Goal: Task Accomplishment & Management: Use online tool/utility

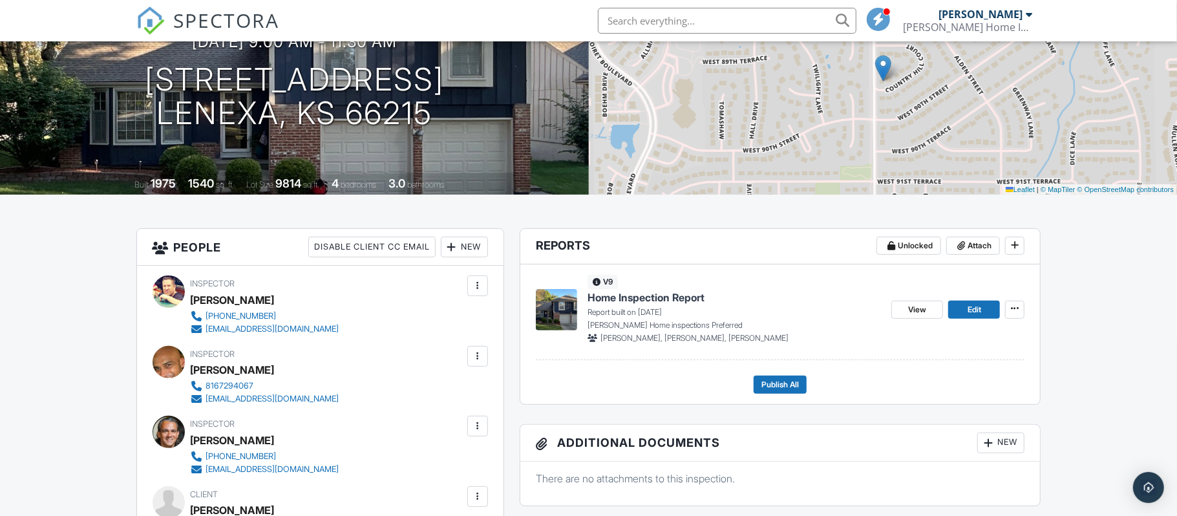
scroll to position [151, 0]
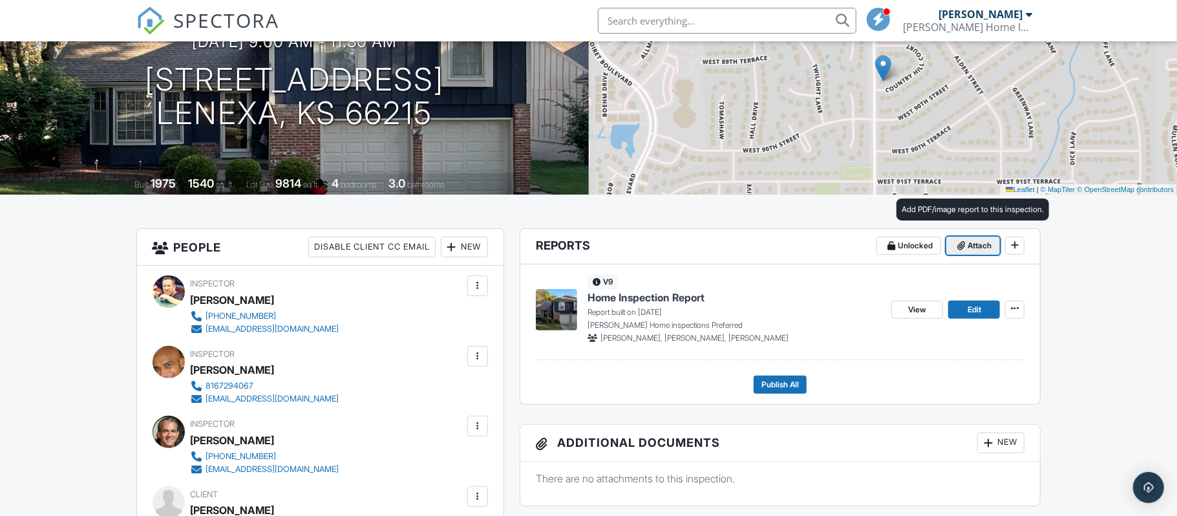
click at [968, 247] on span "Attach" at bounding box center [980, 245] width 24 height 13
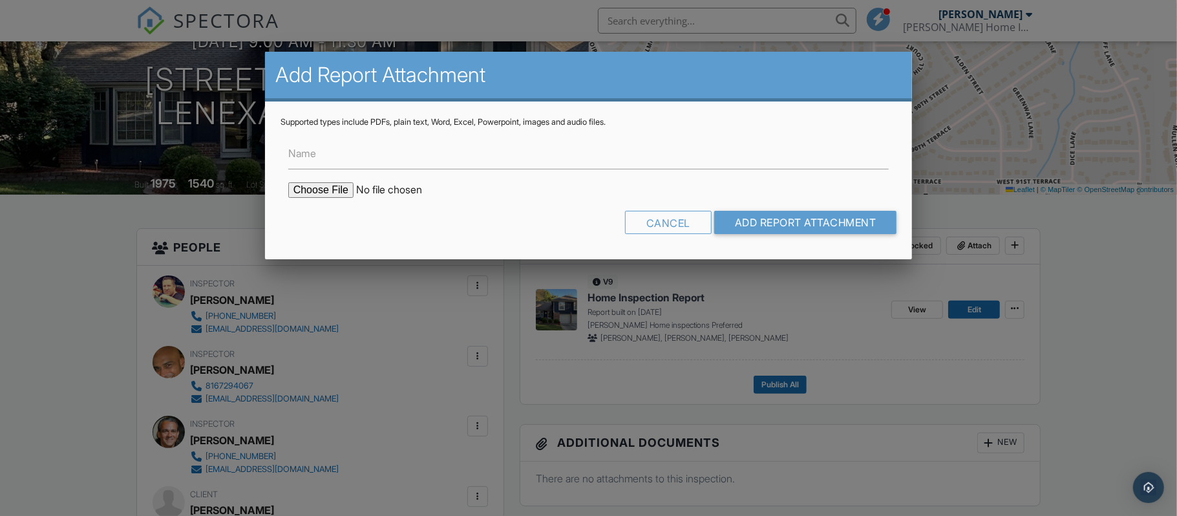
click at [313, 156] on label "Name" at bounding box center [302, 153] width 28 height 14
click at [313, 156] on input "Name" at bounding box center [588, 154] width 601 height 32
type input "Termite report"
click at [343, 185] on input "file" at bounding box center [398, 190] width 220 height 16
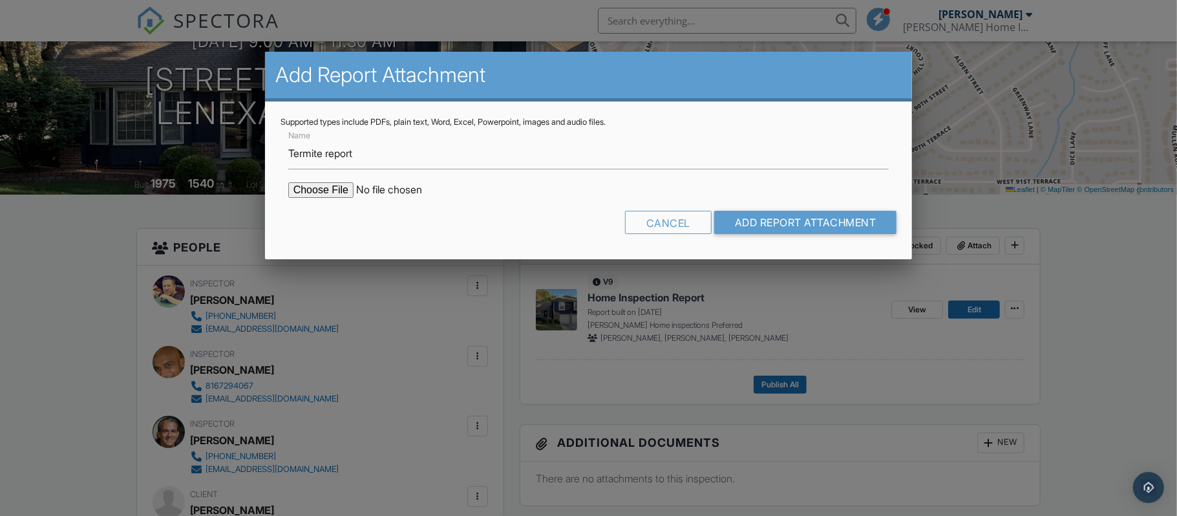
type input "C:\fakepath\CamScanner 09-29-2025 10.27.pdf"
click at [823, 217] on input "Add Report Attachment" at bounding box center [805, 222] width 183 height 23
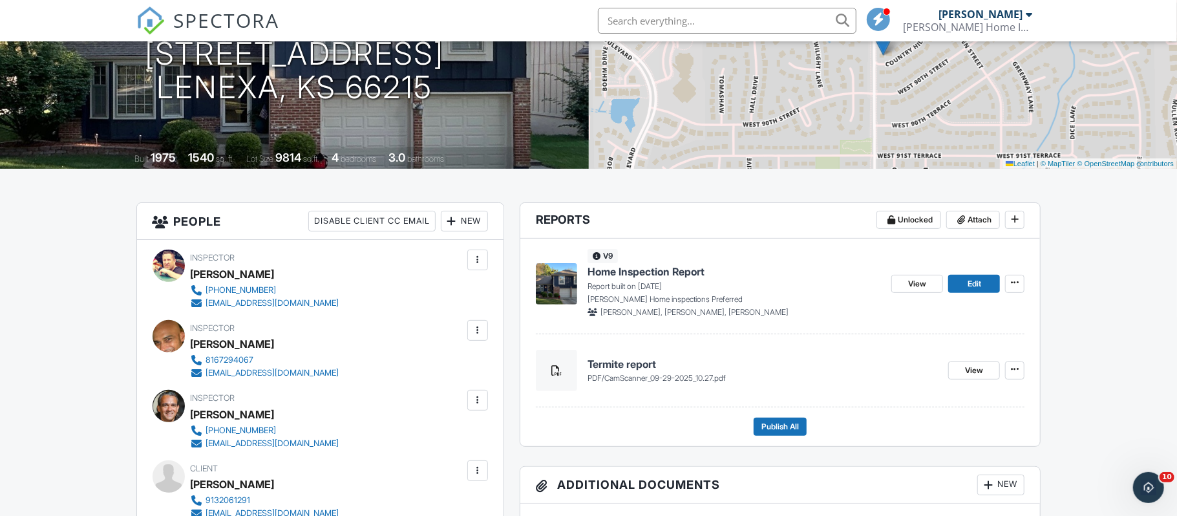
scroll to position [180, 0]
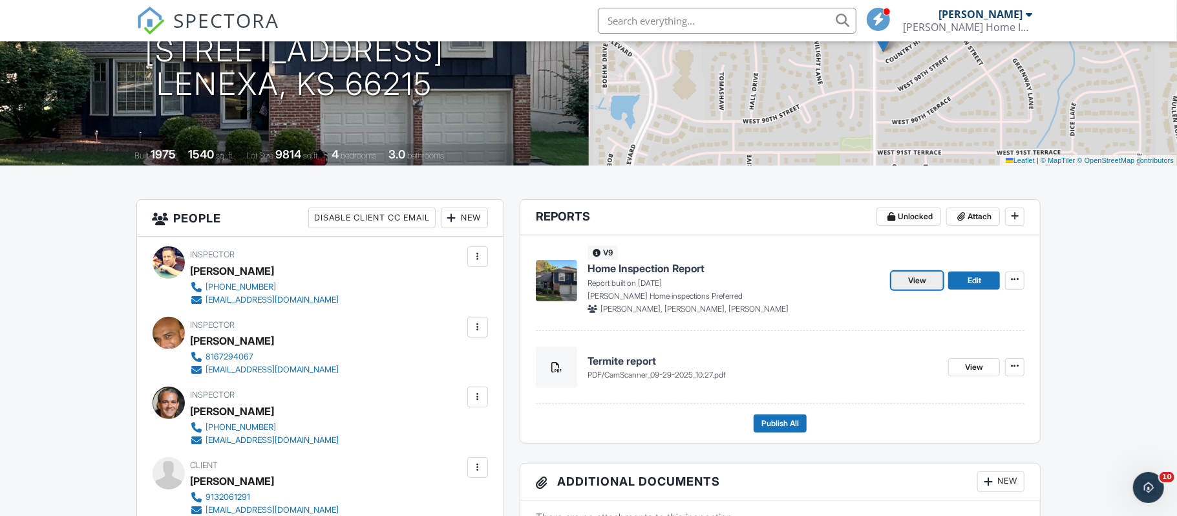
click at [907, 280] on link "View" at bounding box center [917, 280] width 52 height 18
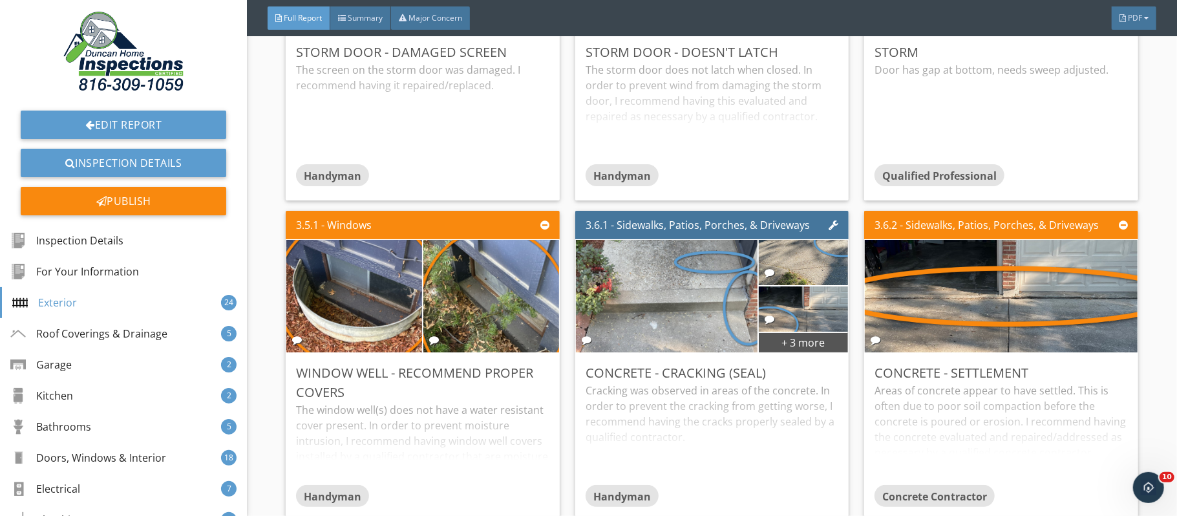
scroll to position [5171, 0]
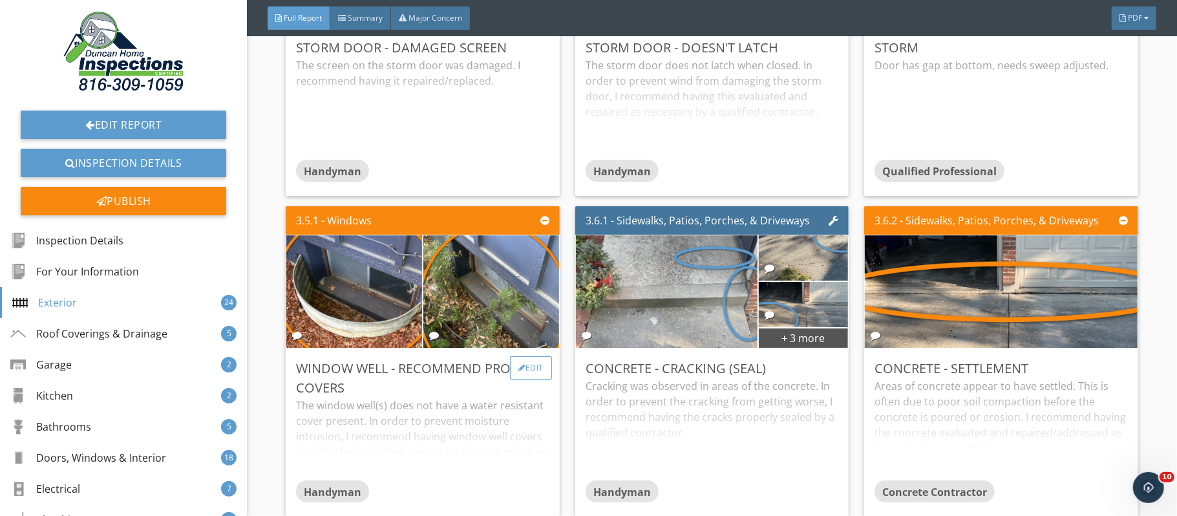
click at [520, 372] on div at bounding box center [521, 368] width 7 height 8
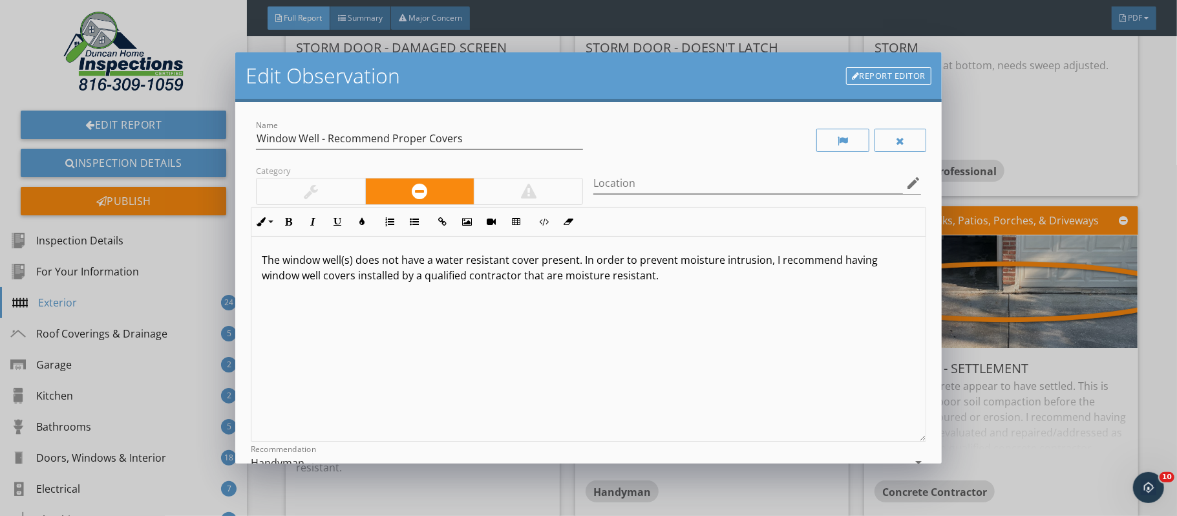
click at [329, 187] on div at bounding box center [311, 191] width 108 height 26
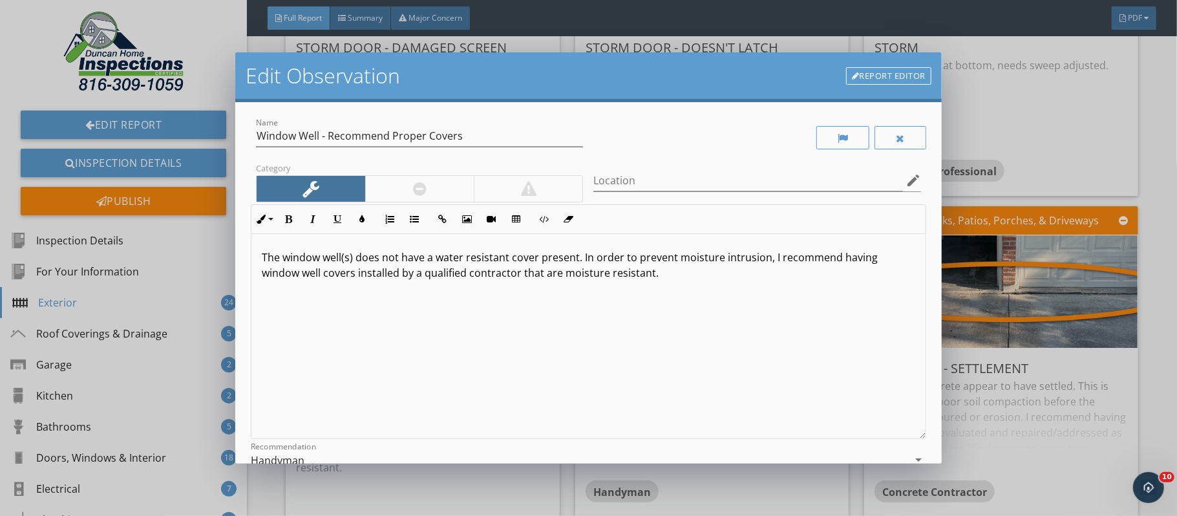
scroll to position [0, 0]
click at [617, 183] on input "Location" at bounding box center [747, 183] width 309 height 21
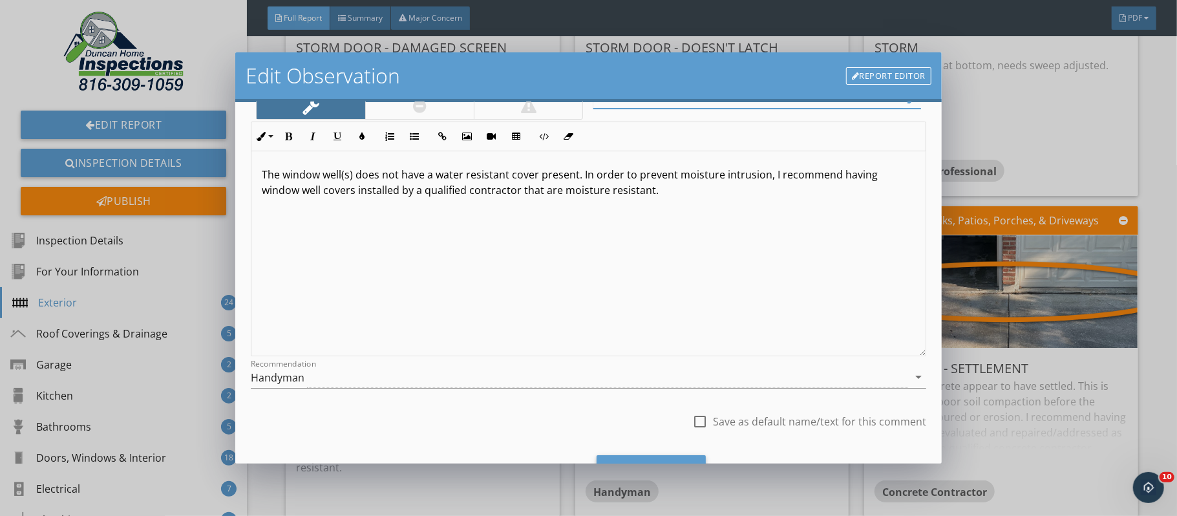
scroll to position [149, 0]
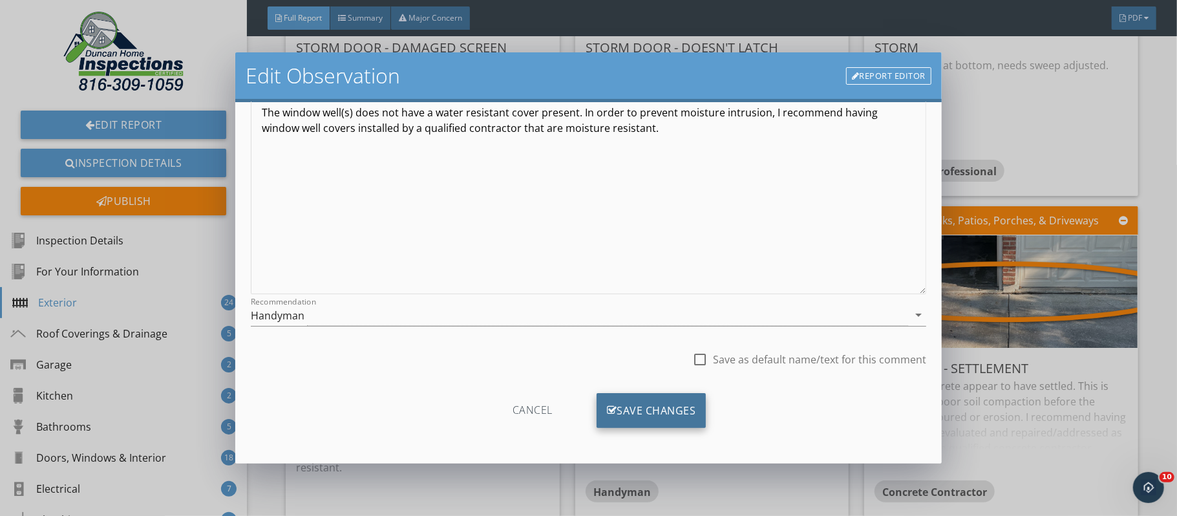
type input "all foundation basement windows"
click at [668, 409] on div "Save Changes" at bounding box center [652, 410] width 110 height 35
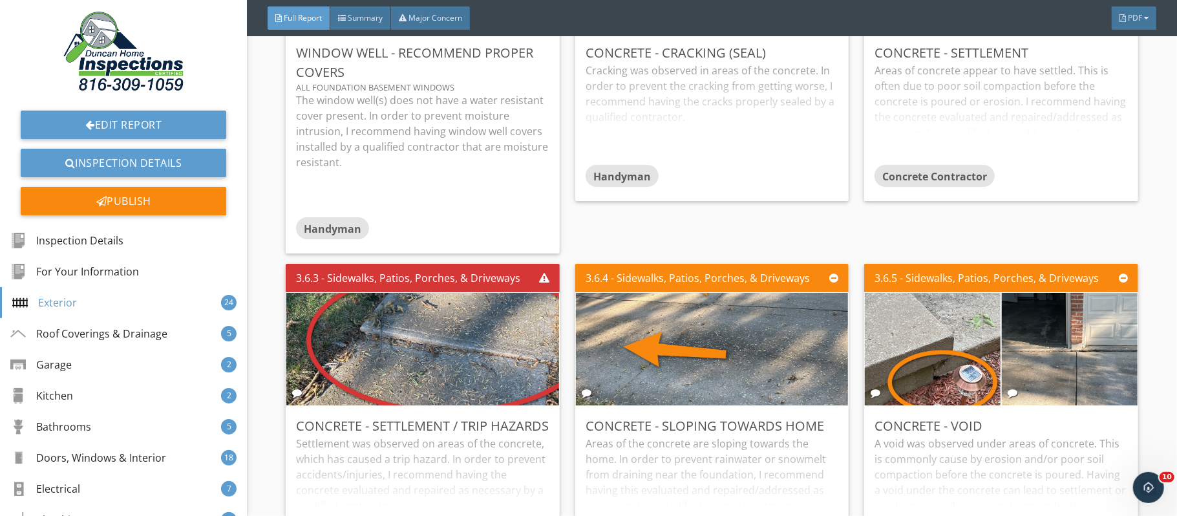
scroll to position [5490, 0]
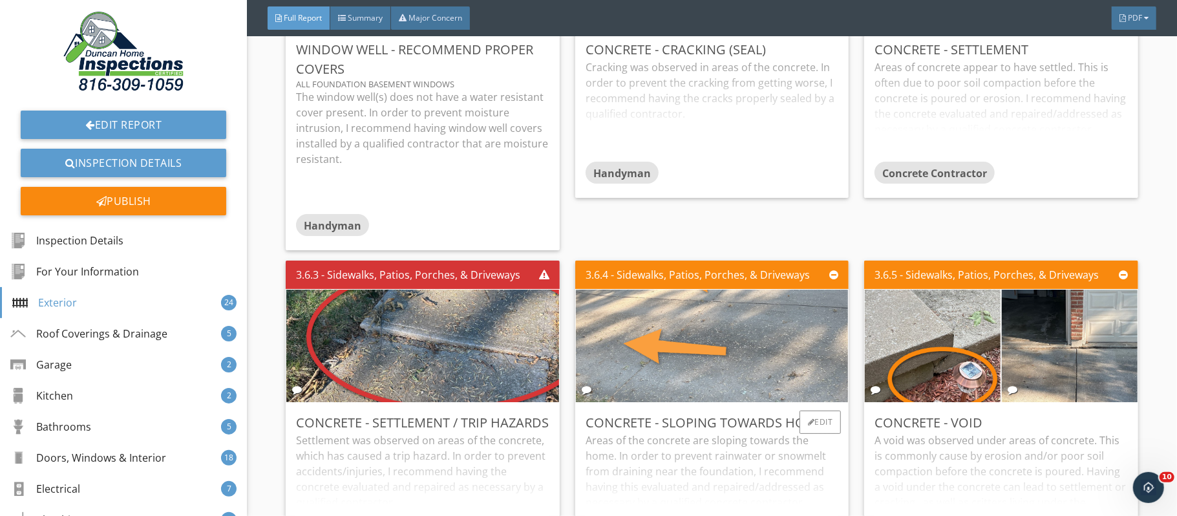
click at [665, 345] on img at bounding box center [712, 345] width 375 height 281
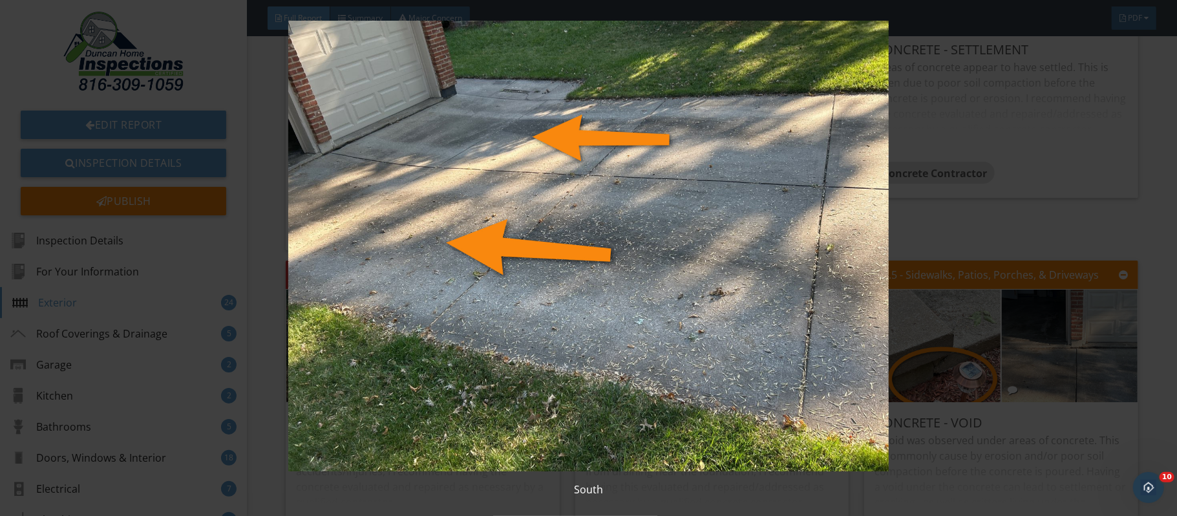
click at [1170, 301] on div "South" at bounding box center [588, 258] width 1177 height 516
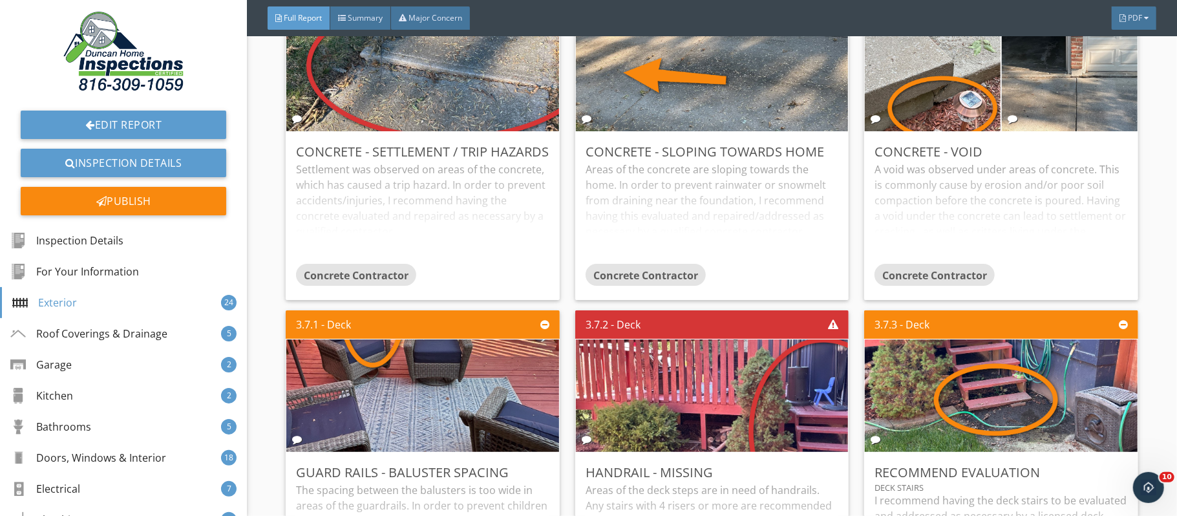
scroll to position [5763, 0]
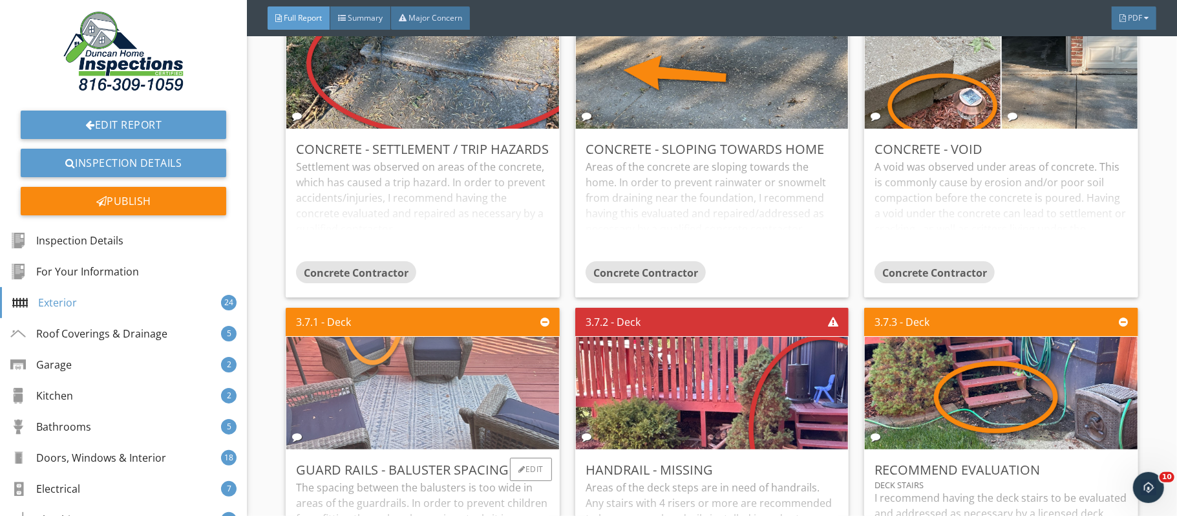
click at [361, 385] on img at bounding box center [422, 392] width 375 height 281
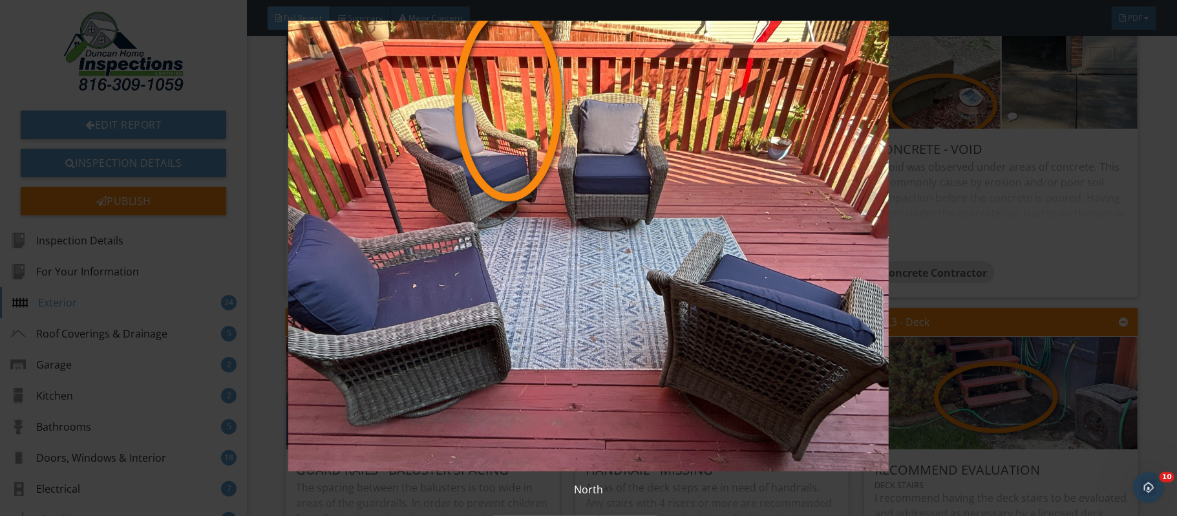
click at [1163, 268] on div "North" at bounding box center [588, 258] width 1177 height 516
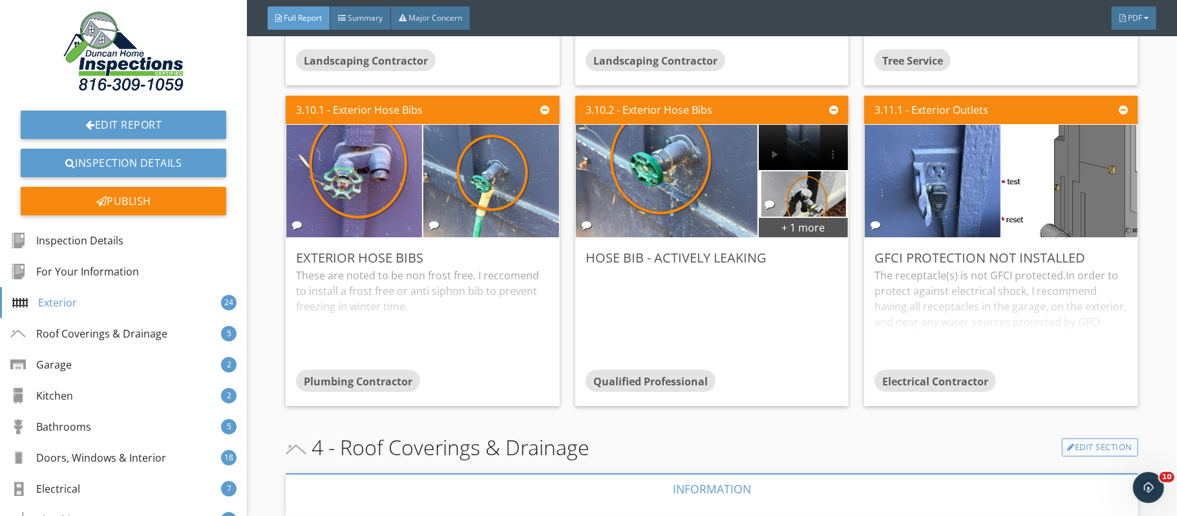
scroll to position [6936, 0]
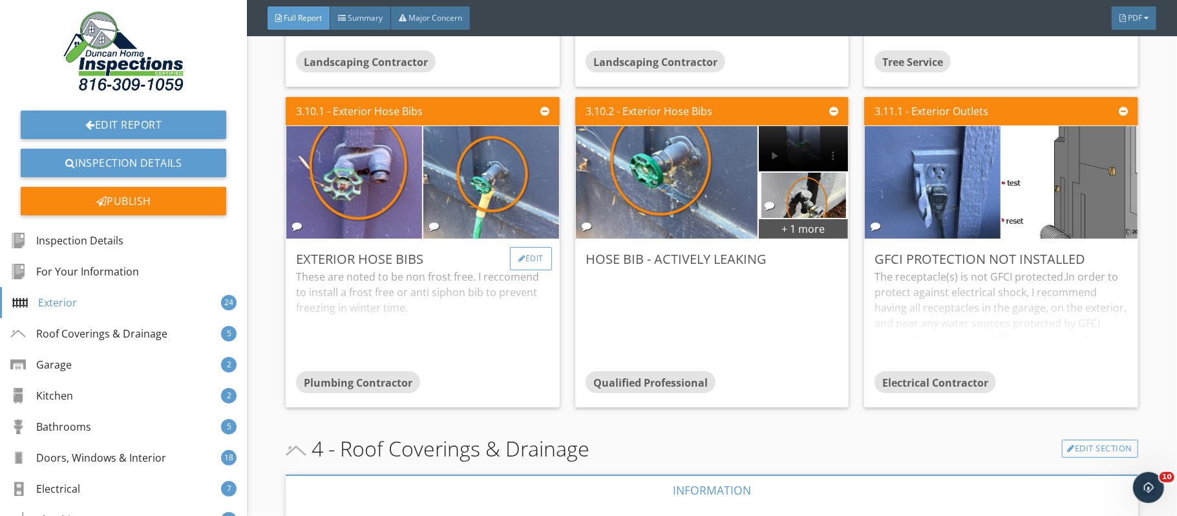
click at [536, 259] on div "Edit" at bounding box center [531, 258] width 42 height 23
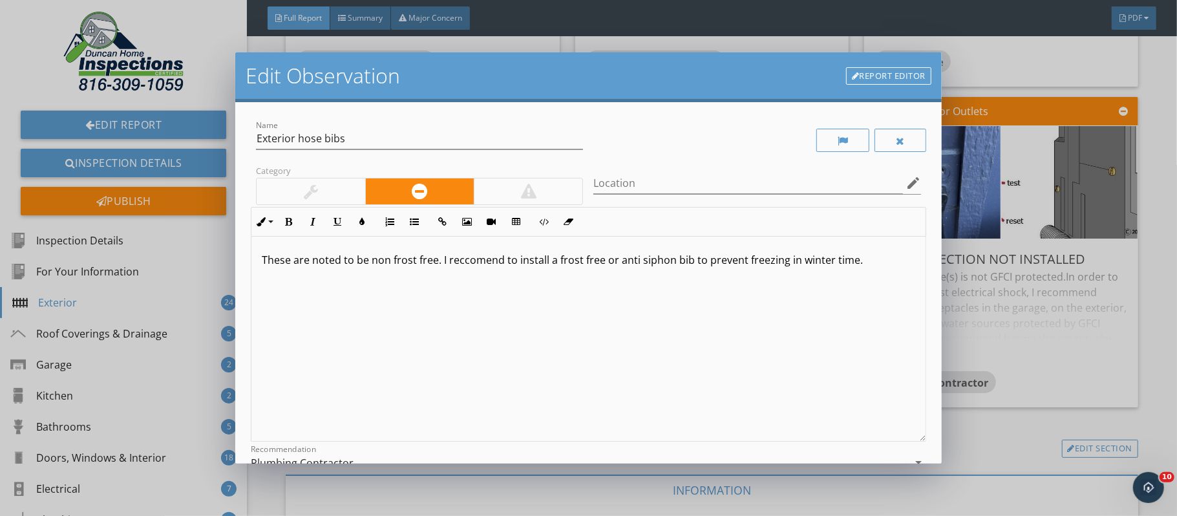
click at [357, 180] on div at bounding box center [311, 191] width 108 height 26
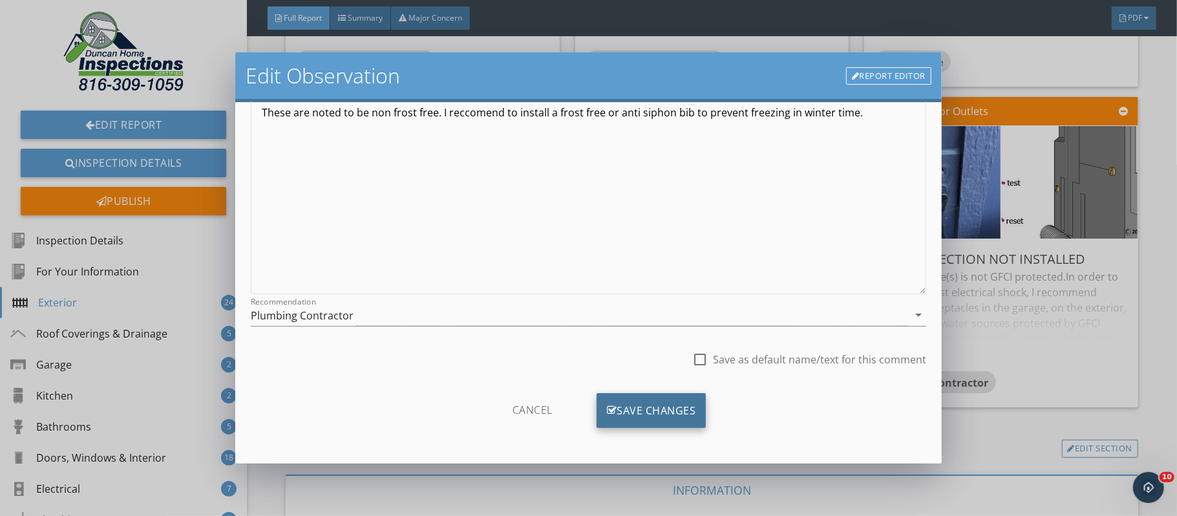
click at [687, 411] on div "Save Changes" at bounding box center [652, 410] width 110 height 35
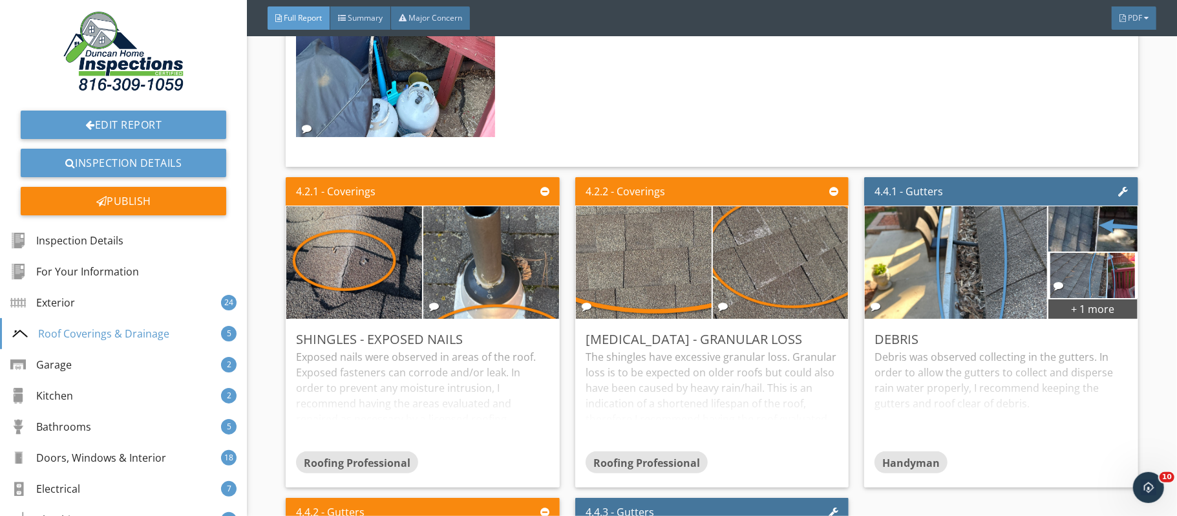
scroll to position [9259, 0]
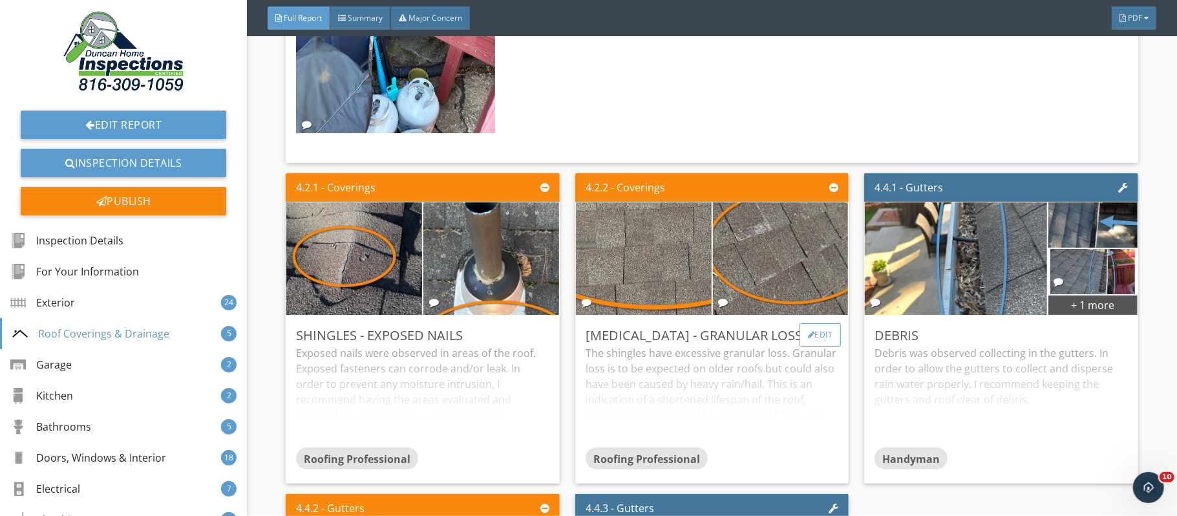
click at [825, 346] on div "Edit" at bounding box center [821, 334] width 42 height 23
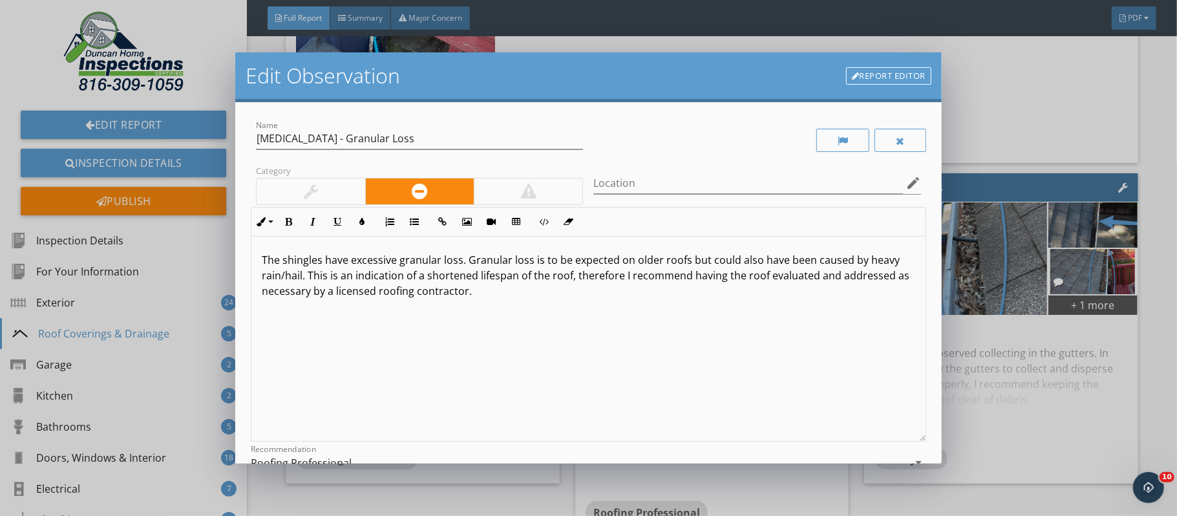
click at [396, 262] on p "The shingles have excessive granular loss. Granular loss is to be expected on o…" at bounding box center [588, 275] width 653 height 47
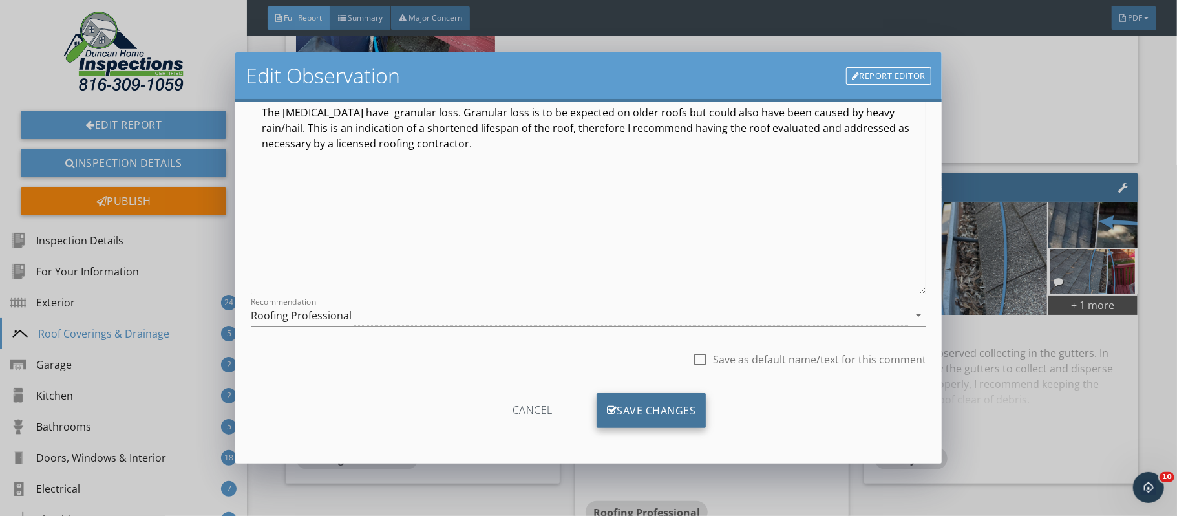
click at [670, 405] on div "Save Changes" at bounding box center [652, 410] width 110 height 35
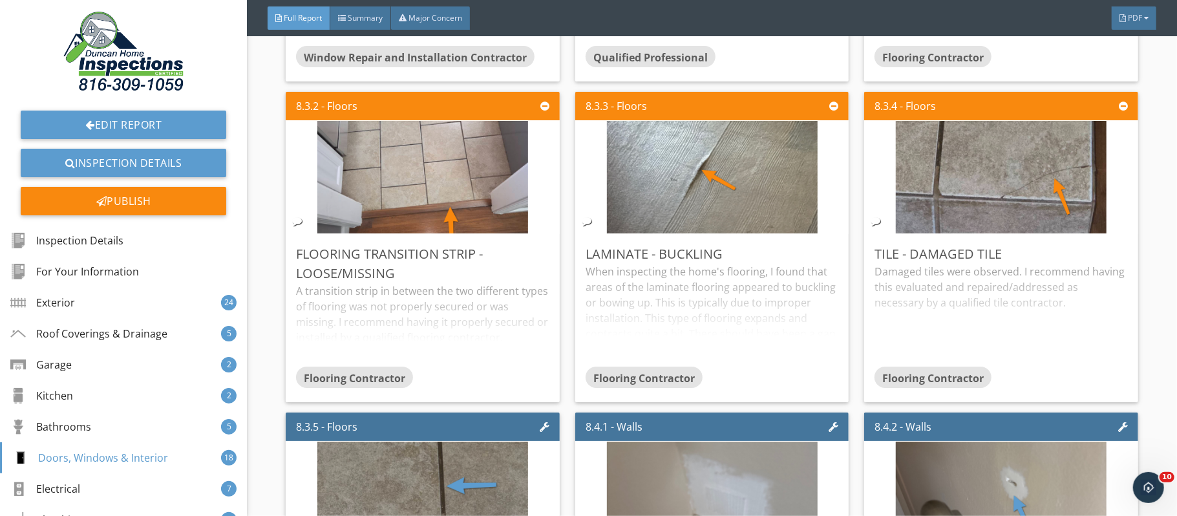
scroll to position [20114, 0]
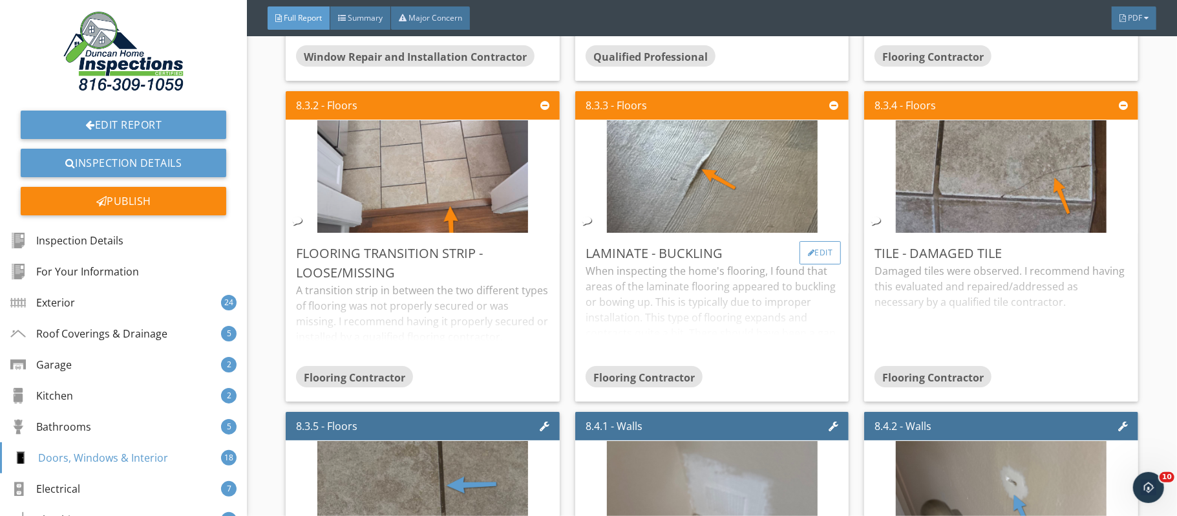
click at [823, 264] on div "Edit" at bounding box center [821, 252] width 42 height 23
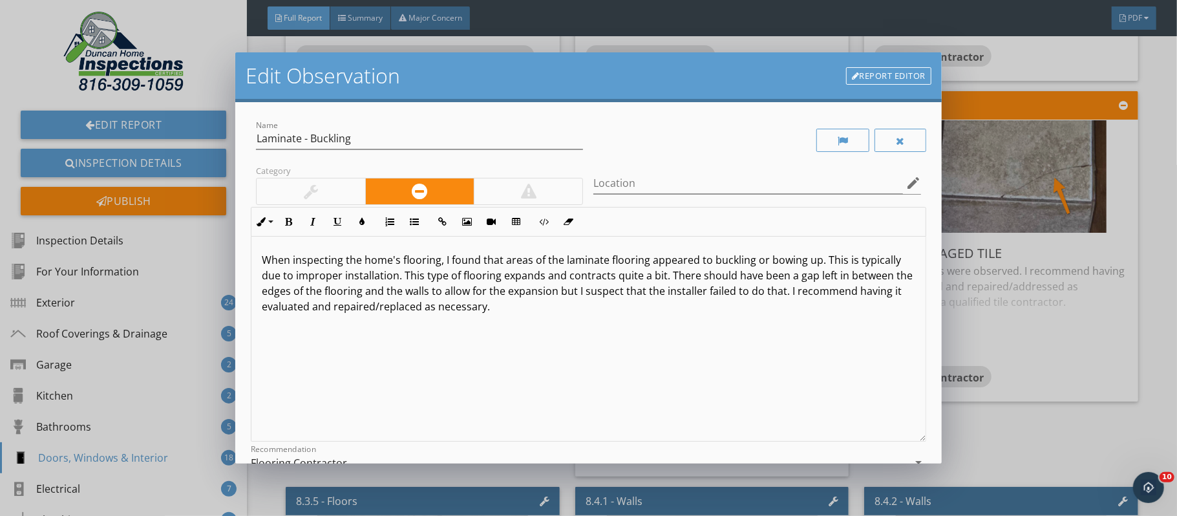
click at [346, 194] on div at bounding box center [311, 191] width 108 height 26
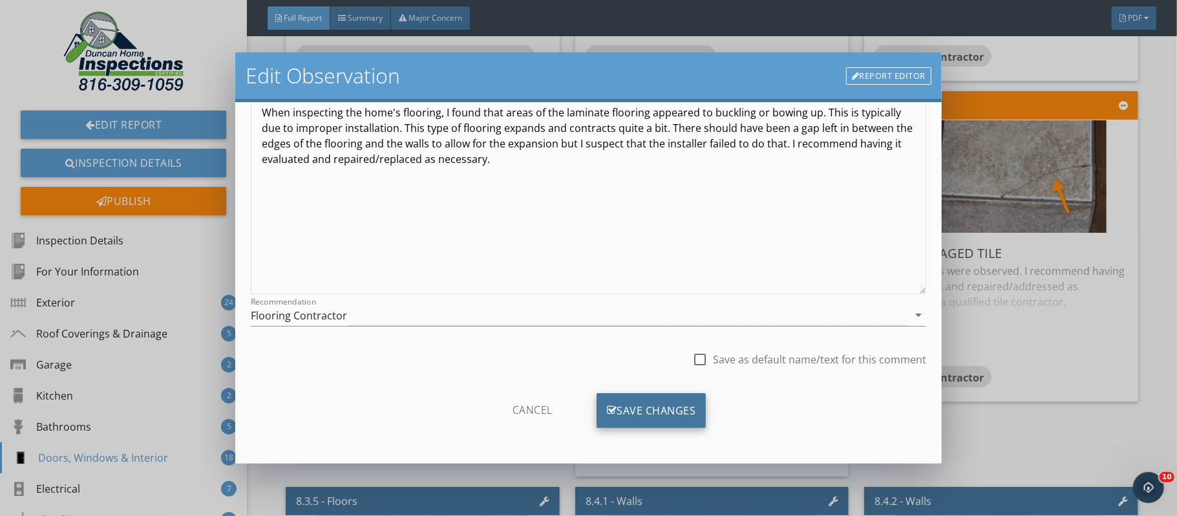
click at [664, 405] on div "Save Changes" at bounding box center [652, 410] width 110 height 35
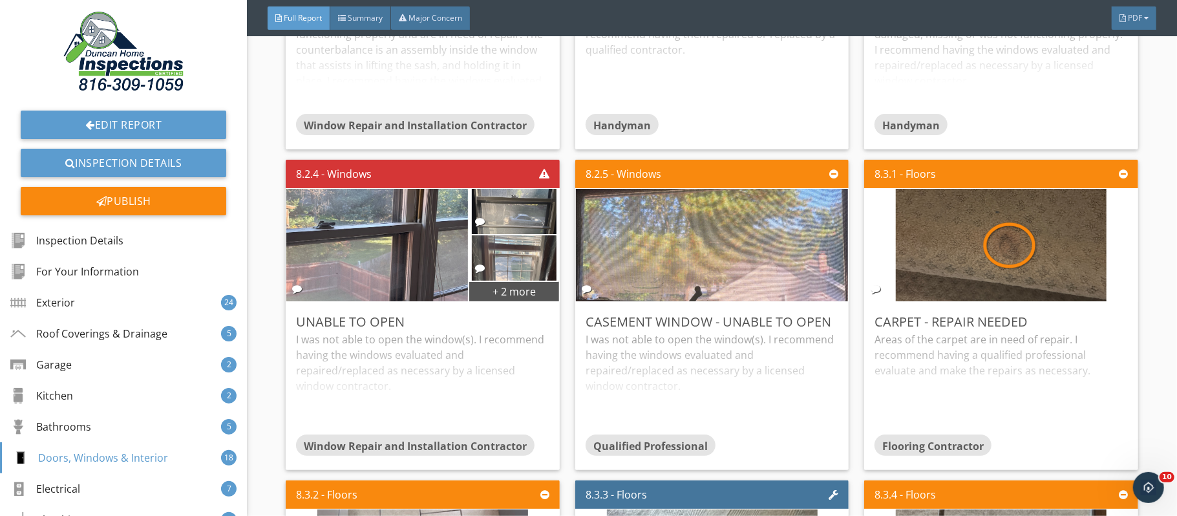
scroll to position [19793, 0]
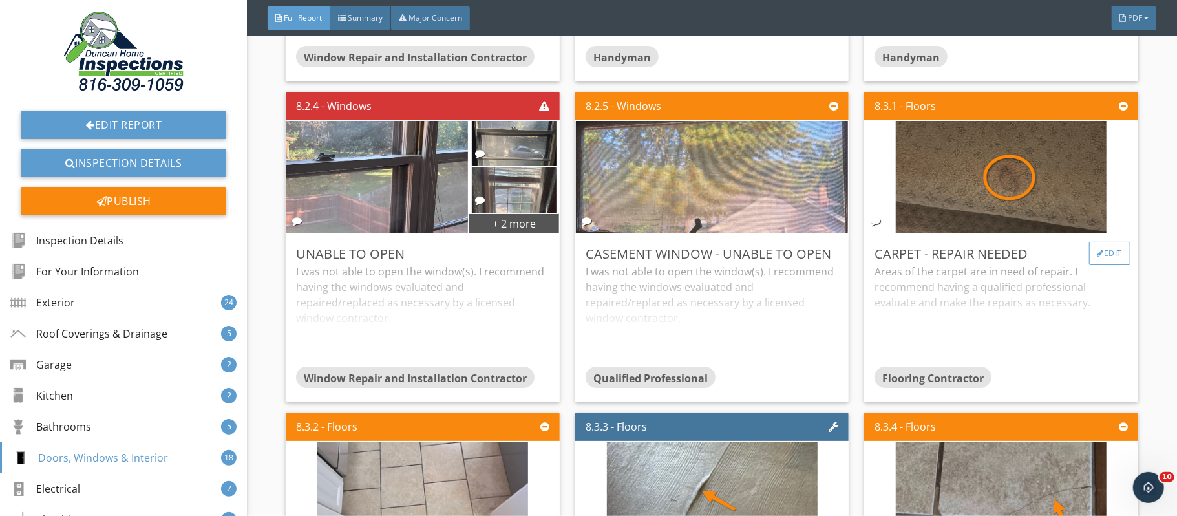
click at [1098, 257] on div at bounding box center [1101, 254] width 7 height 8
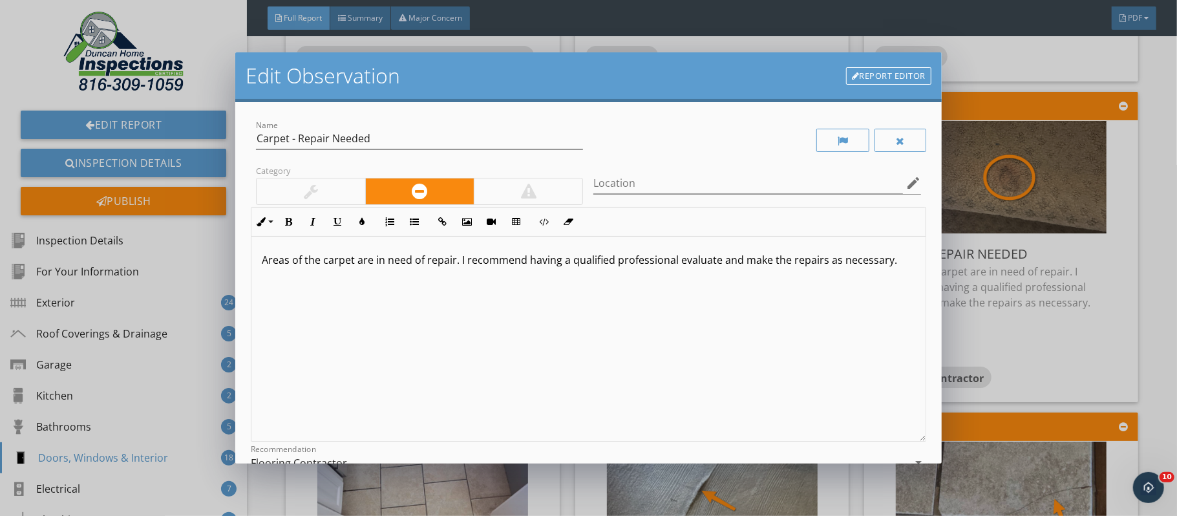
click at [326, 189] on div at bounding box center [311, 191] width 108 height 26
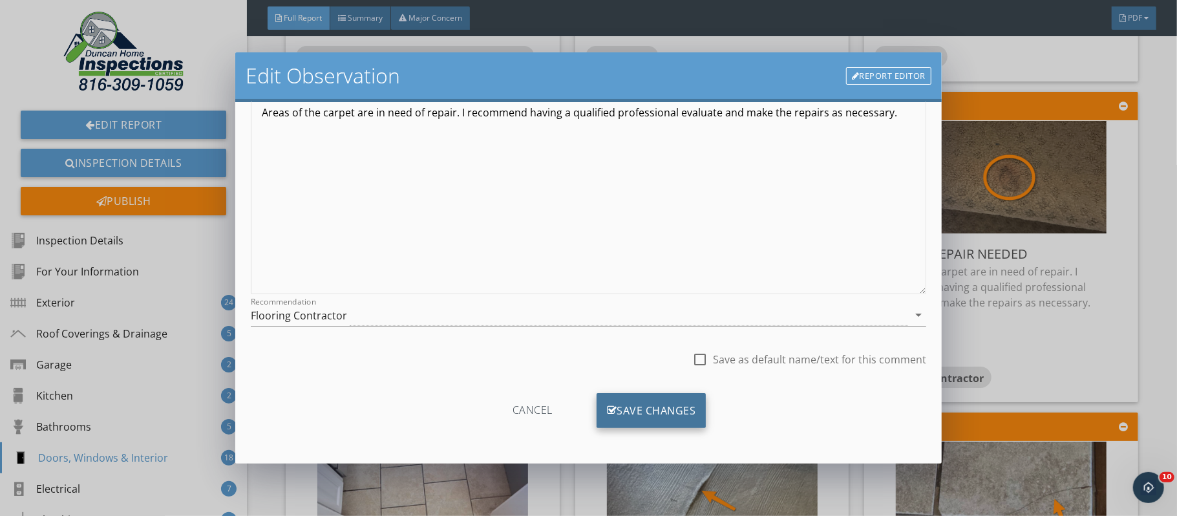
click at [677, 410] on div "Save Changes" at bounding box center [652, 410] width 110 height 35
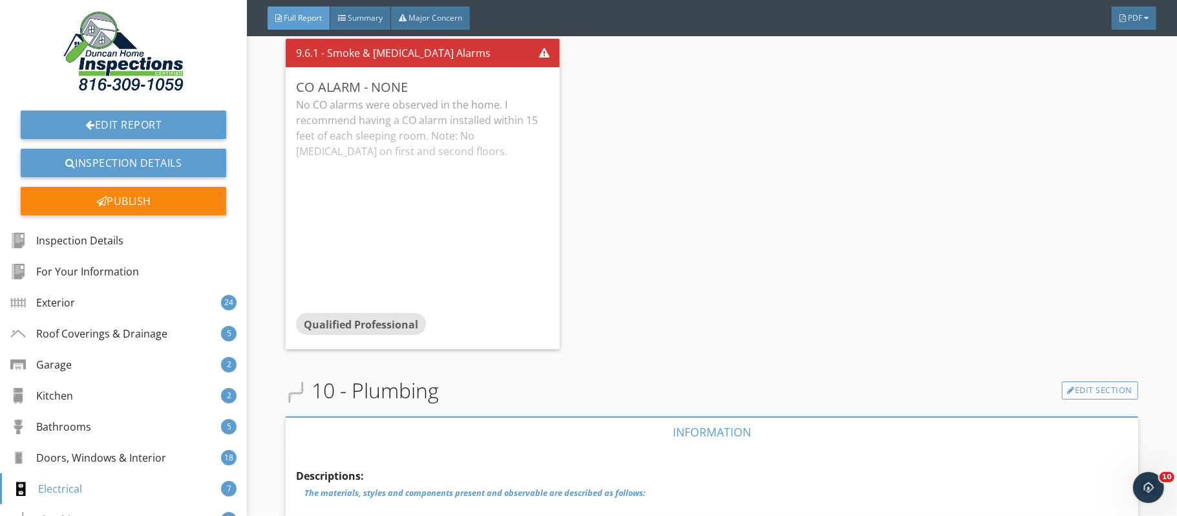
scroll to position [23604, 0]
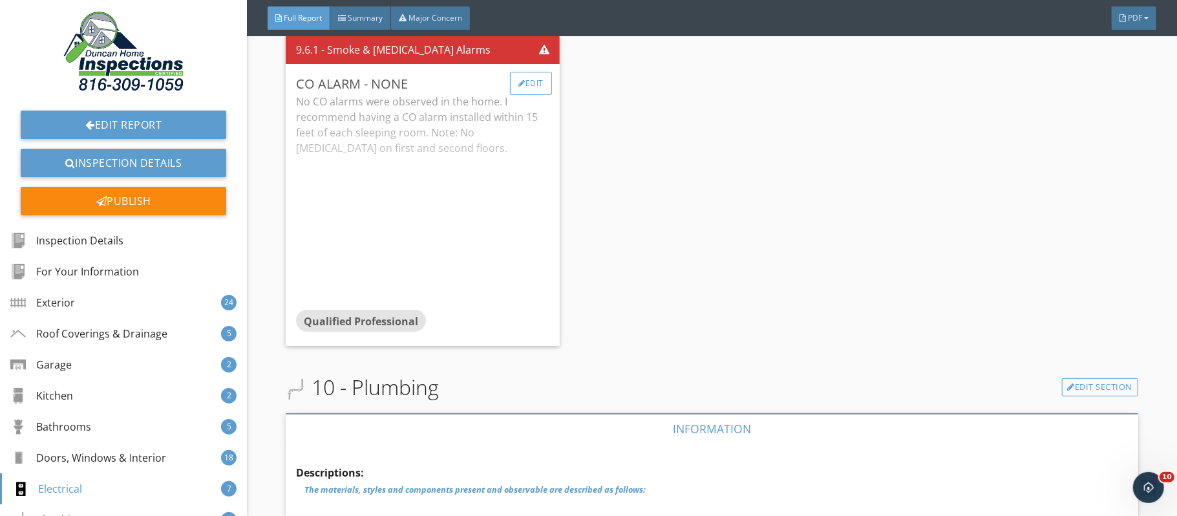
click at [531, 95] on div "Edit" at bounding box center [531, 83] width 42 height 23
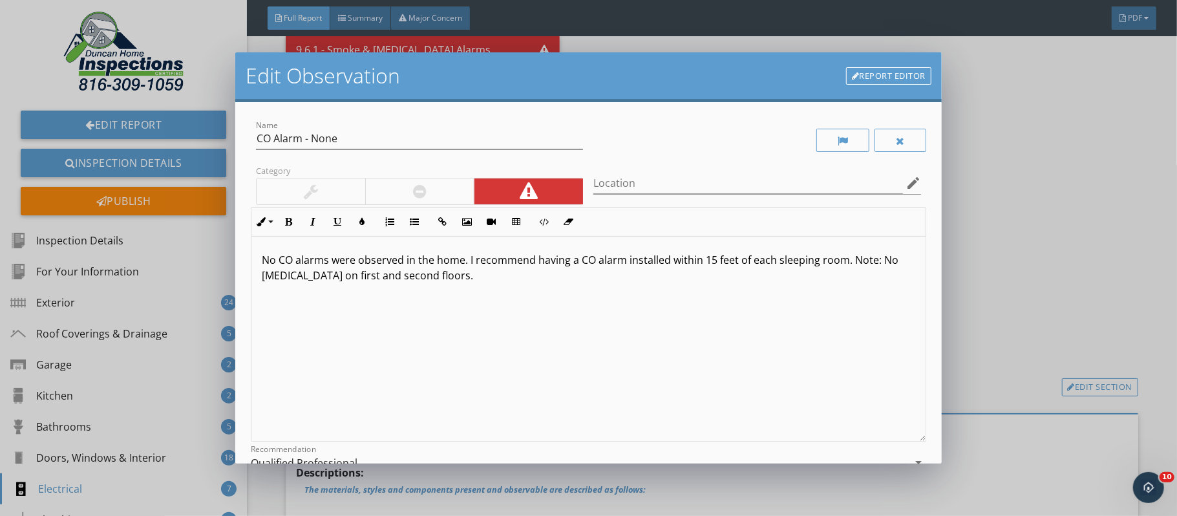
click at [1131, 281] on div "Edit Observation Report Editor Name CO Alarm - None Category Location edit Inli…" at bounding box center [588, 258] width 1177 height 516
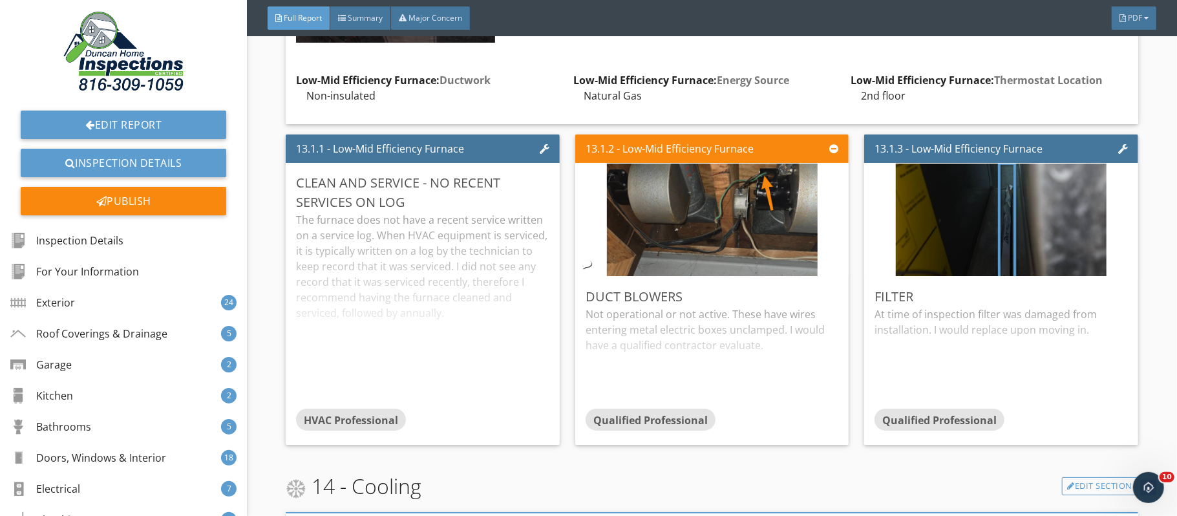
scroll to position [31223, 0]
click at [820, 307] on div "Edit" at bounding box center [821, 295] width 42 height 23
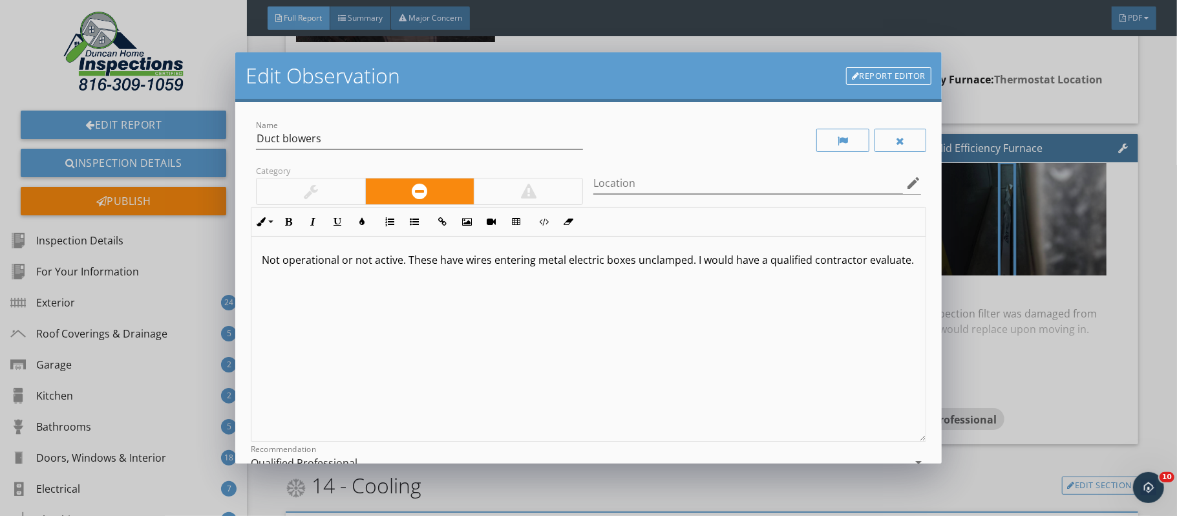
click at [342, 191] on div at bounding box center [311, 191] width 108 height 26
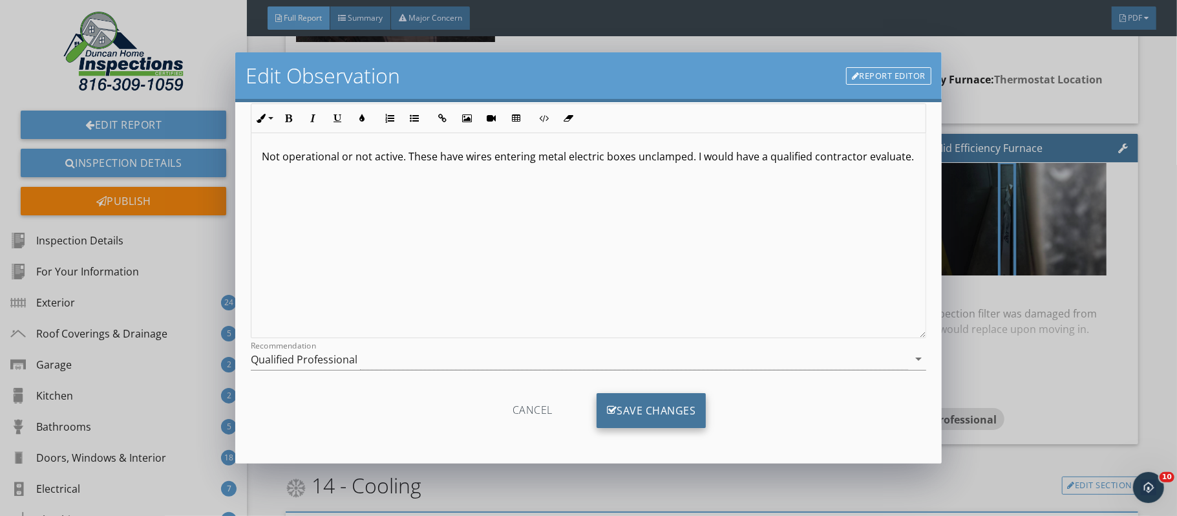
click at [653, 412] on div "Save Changes" at bounding box center [652, 410] width 110 height 35
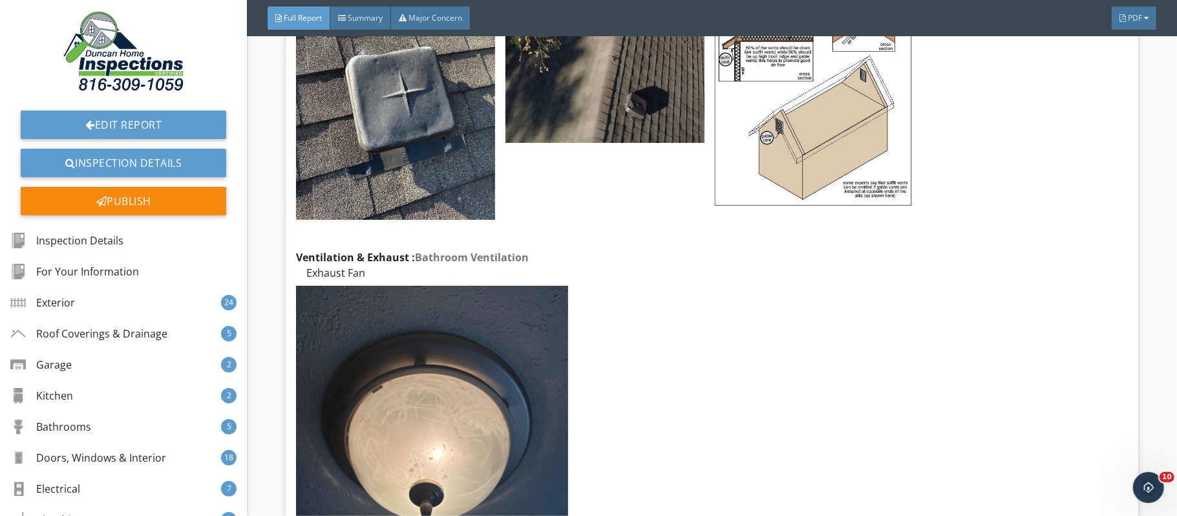
scroll to position [35993, 0]
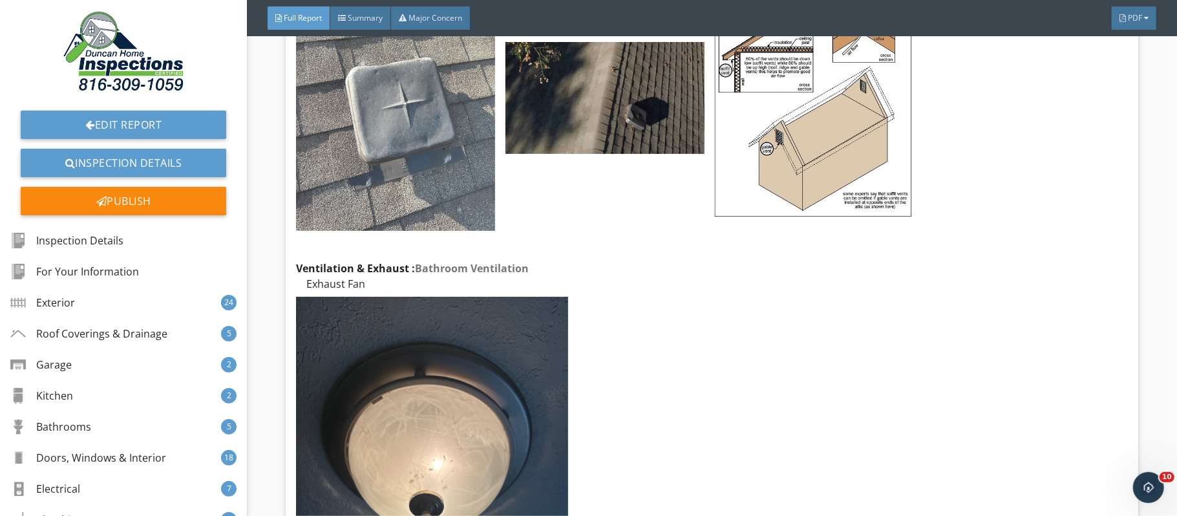
click at [412, 176] on img at bounding box center [395, 98] width 199 height 265
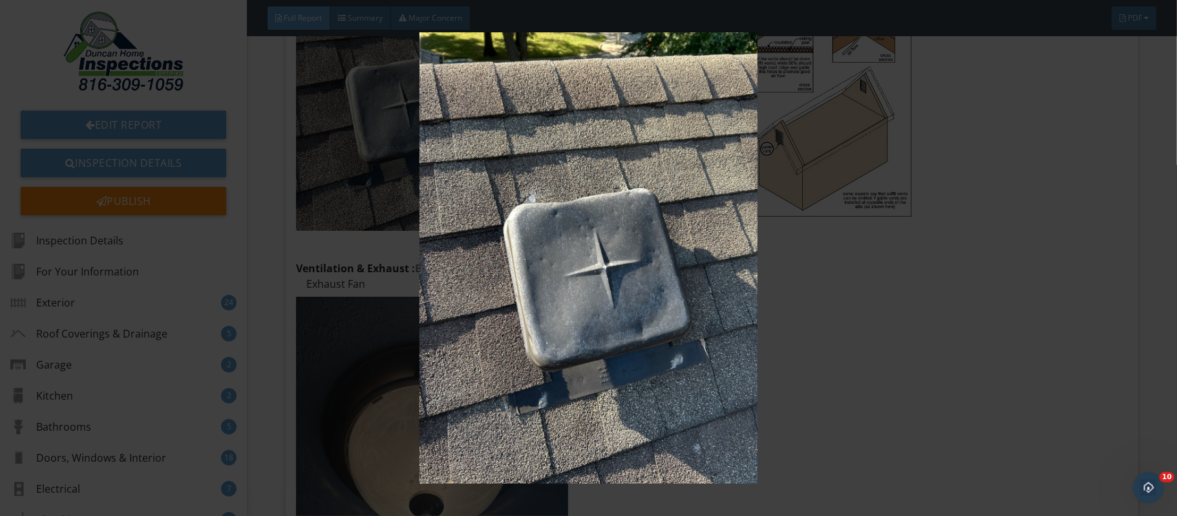
click at [1103, 368] on img at bounding box center [588, 257] width 1079 height 451
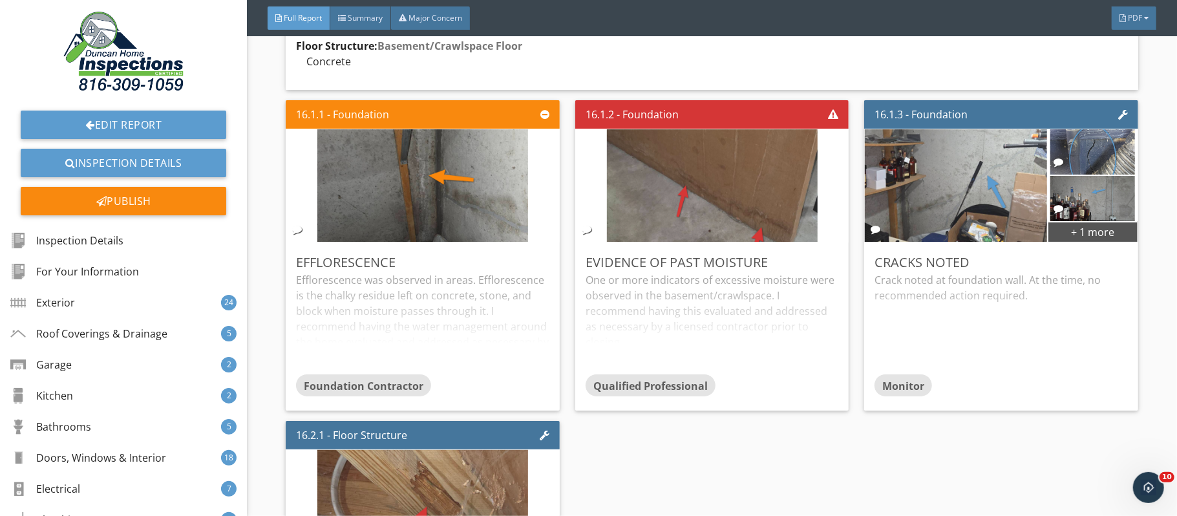
scroll to position [37676, 0]
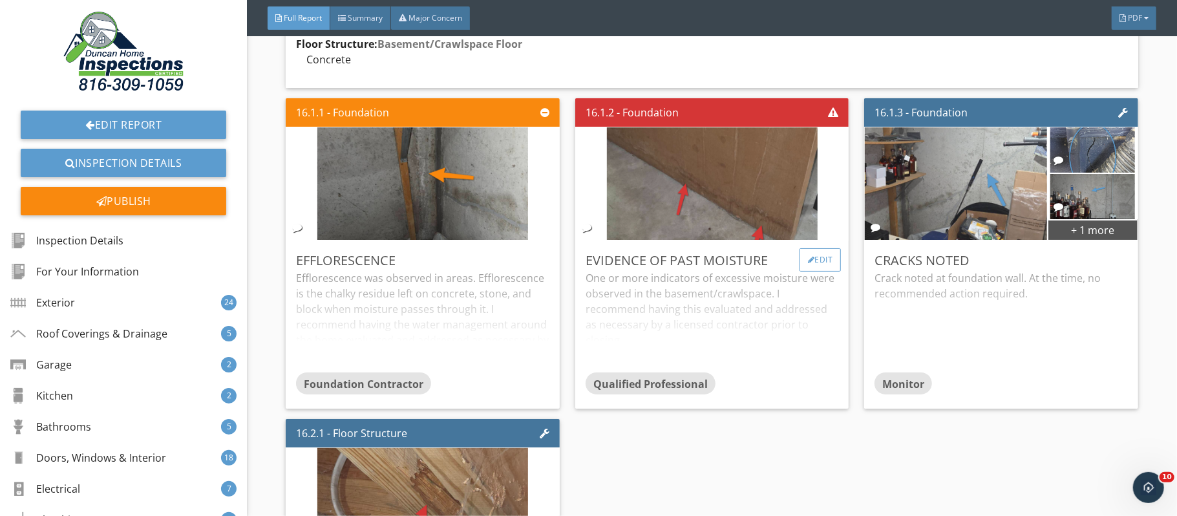
click at [815, 271] on div "Edit" at bounding box center [821, 259] width 42 height 23
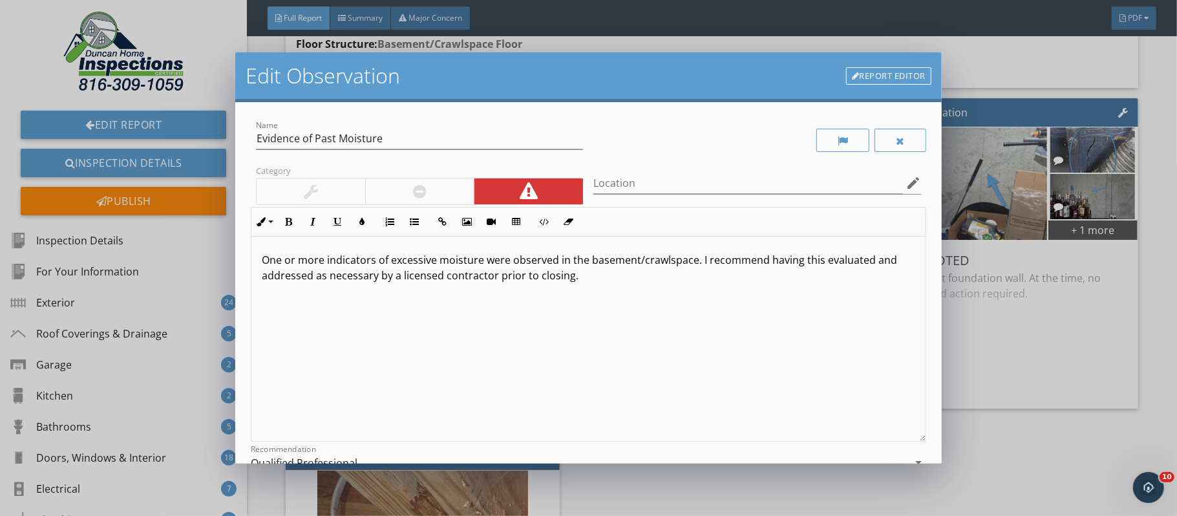
click at [454, 194] on div at bounding box center [419, 191] width 109 height 26
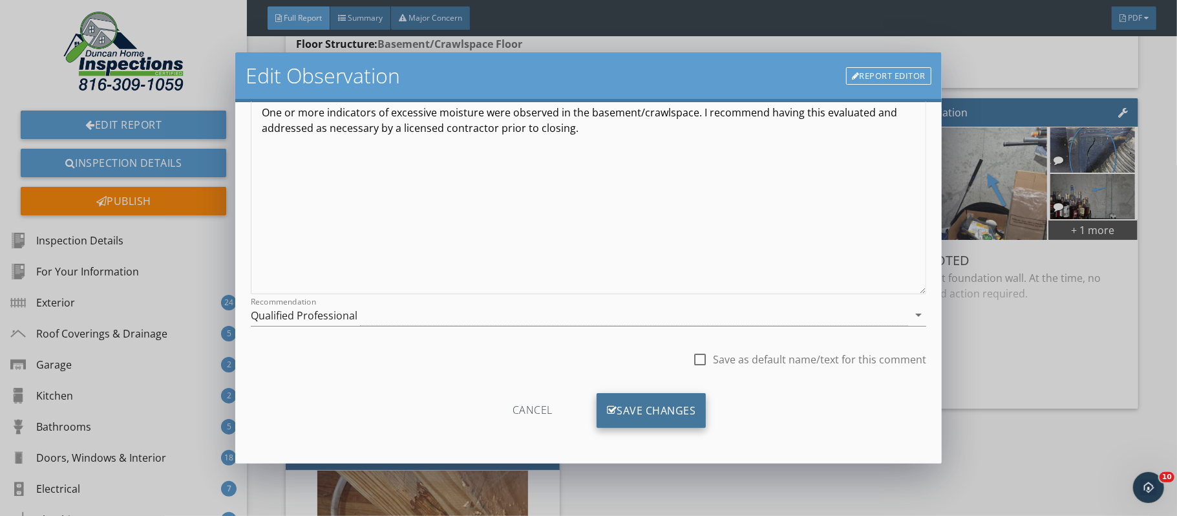
click at [688, 398] on div "Save Changes" at bounding box center [652, 410] width 110 height 35
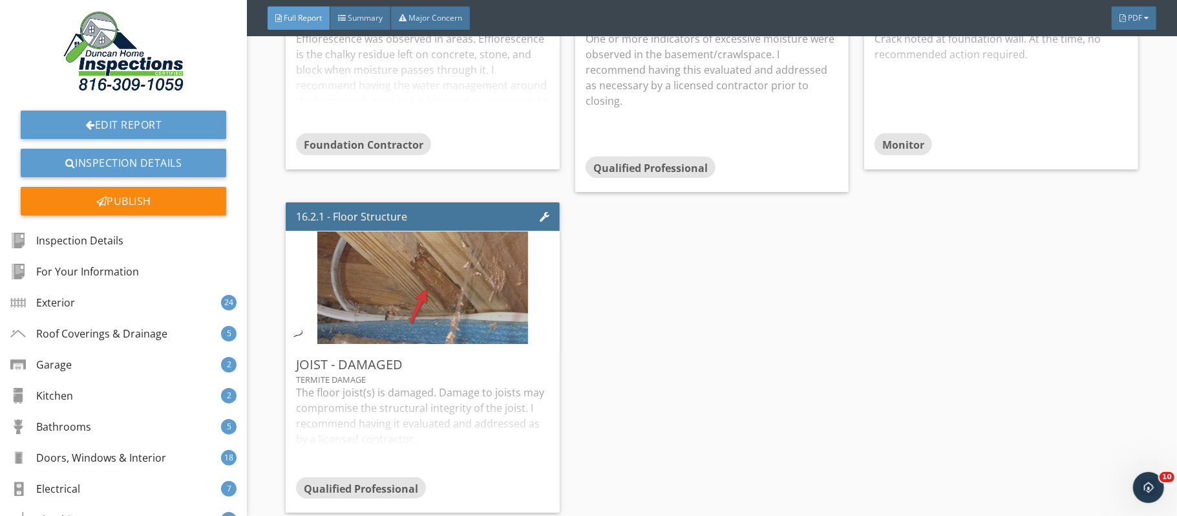
scroll to position [37947, 0]
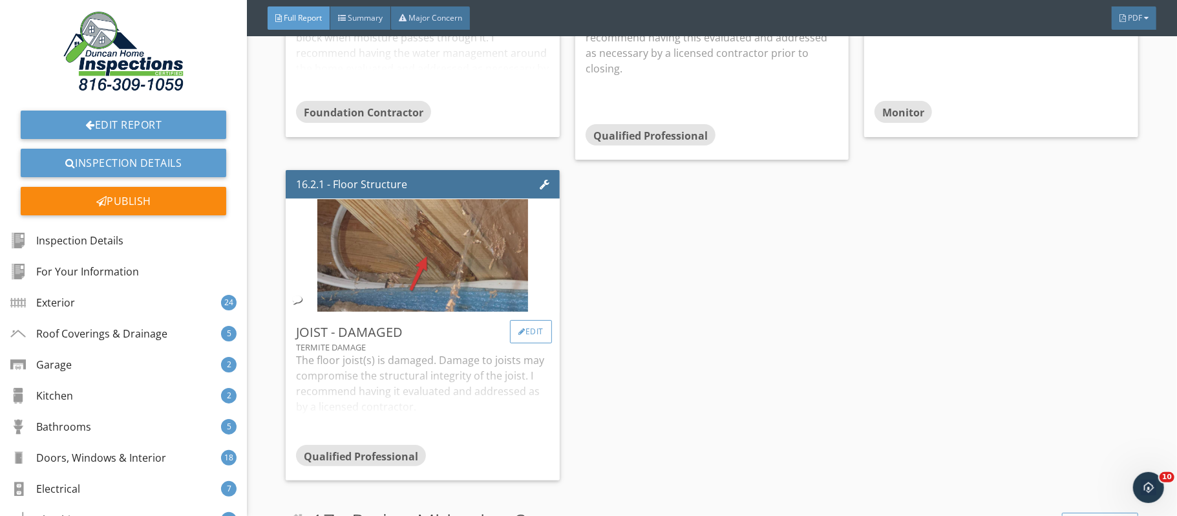
click at [536, 343] on div "Edit" at bounding box center [531, 331] width 42 height 23
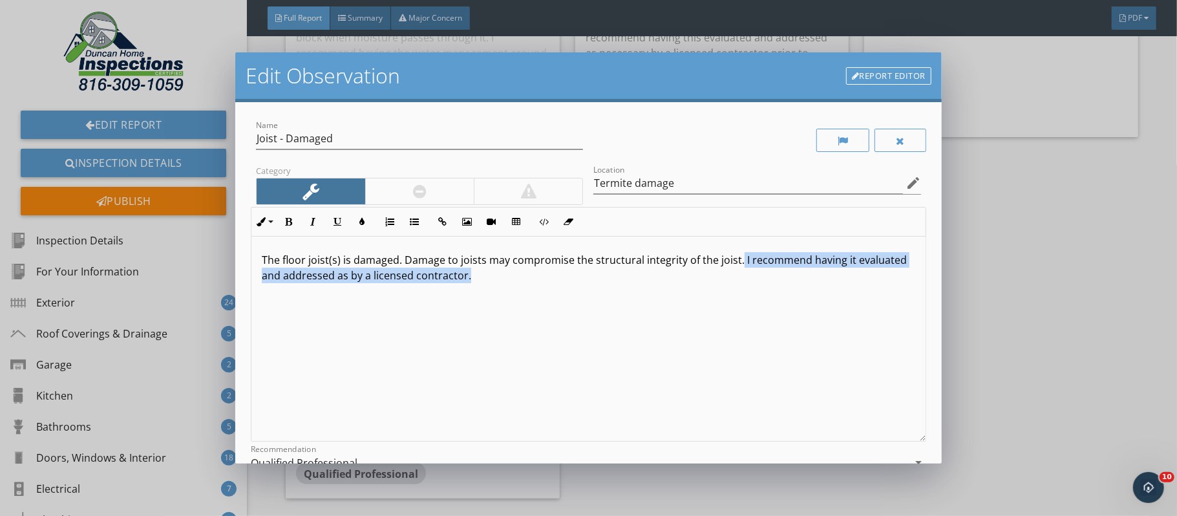
drag, startPoint x: 737, startPoint y: 256, endPoint x: 776, endPoint y: 294, distance: 54.4
click at [776, 294] on div "The floor joist(s) is damaged. Damage to joists may compromise the structural i…" at bounding box center [588, 339] width 674 height 205
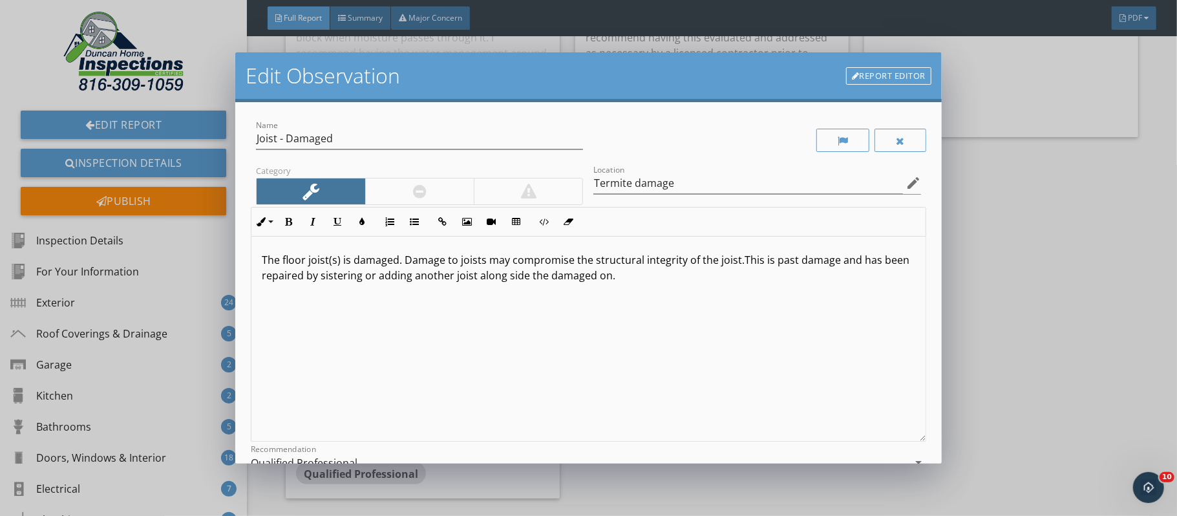
scroll to position [149, 0]
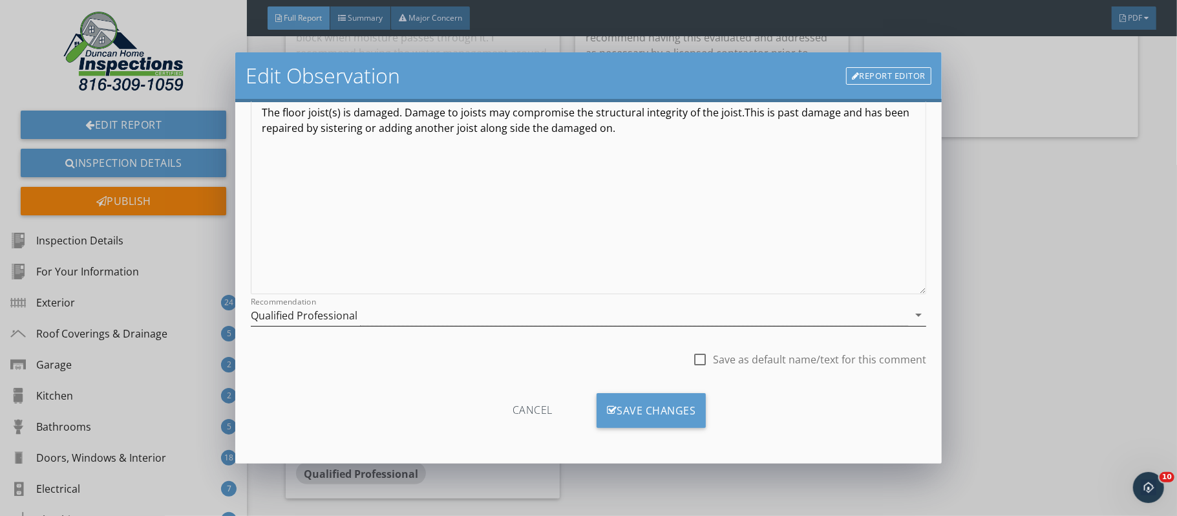
click at [916, 316] on icon "arrow_drop_down" at bounding box center [919, 315] width 16 height 16
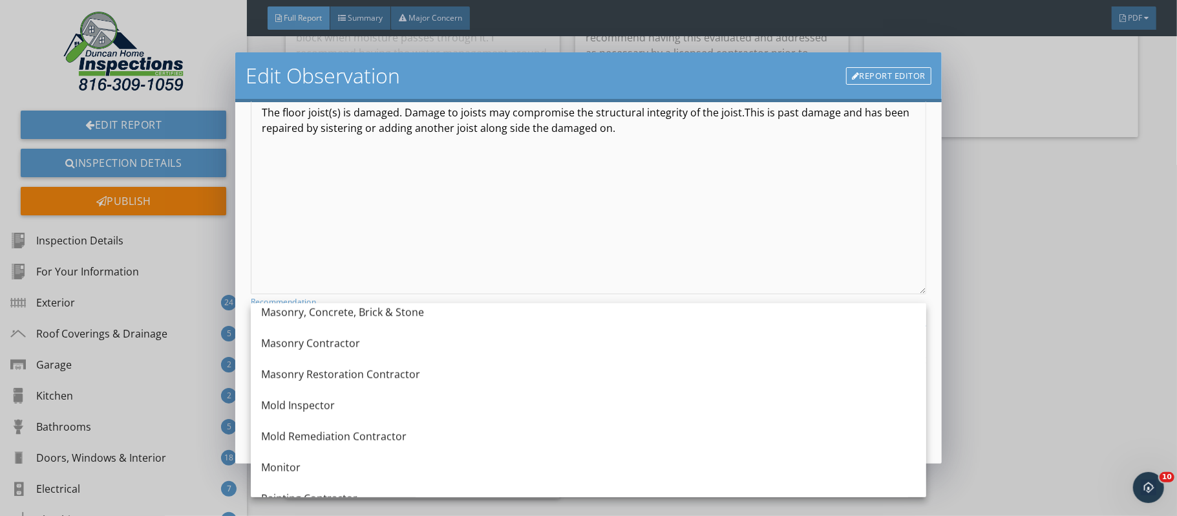
scroll to position [1164, 0]
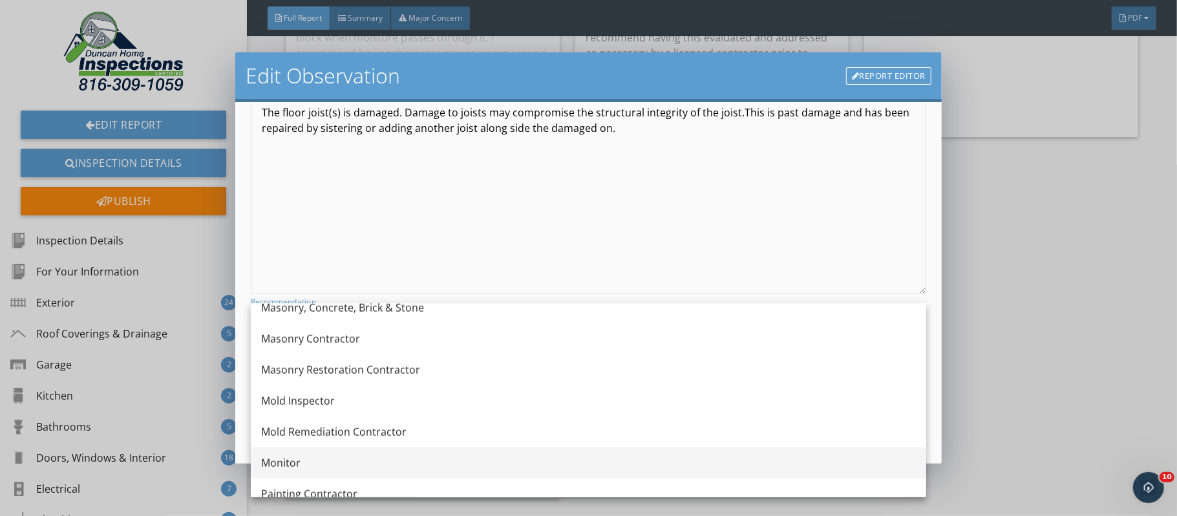
click at [283, 460] on div "Monitor" at bounding box center [588, 463] width 655 height 16
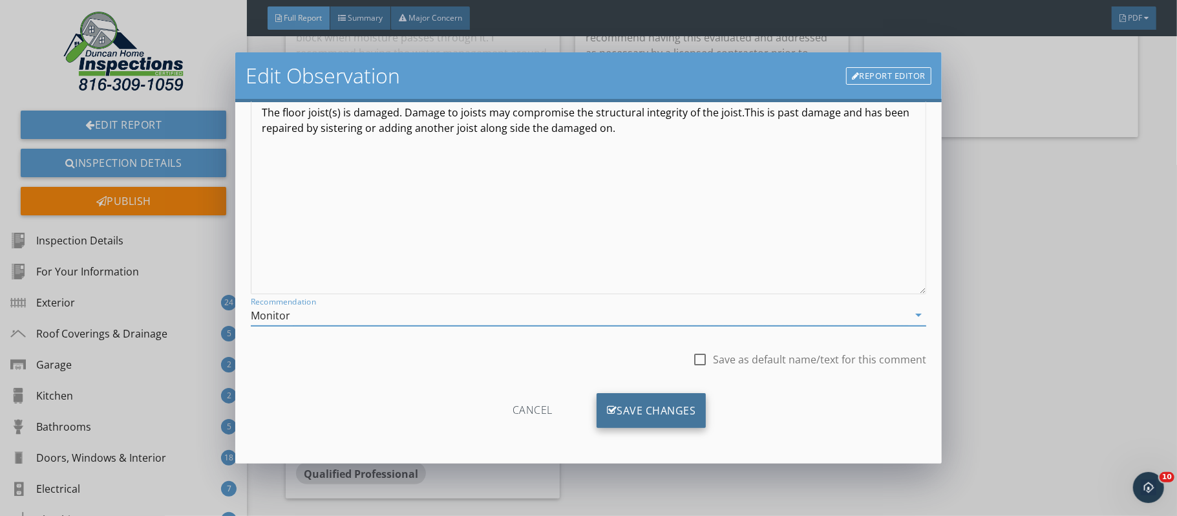
click at [688, 408] on div "Save Changes" at bounding box center [652, 410] width 110 height 35
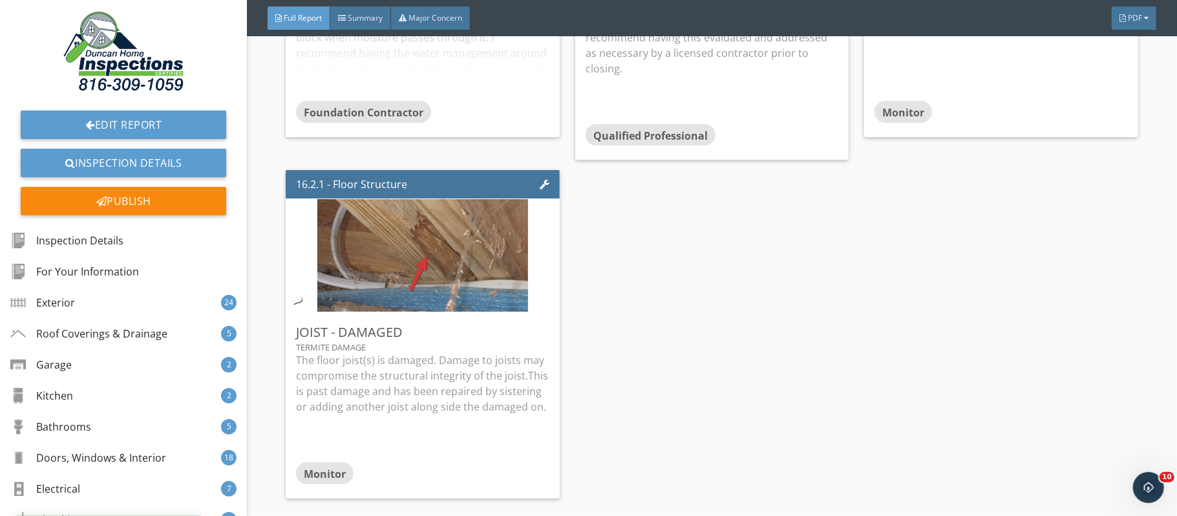
scroll to position [0, 0]
click at [533, 343] on div "Edit" at bounding box center [531, 331] width 42 height 23
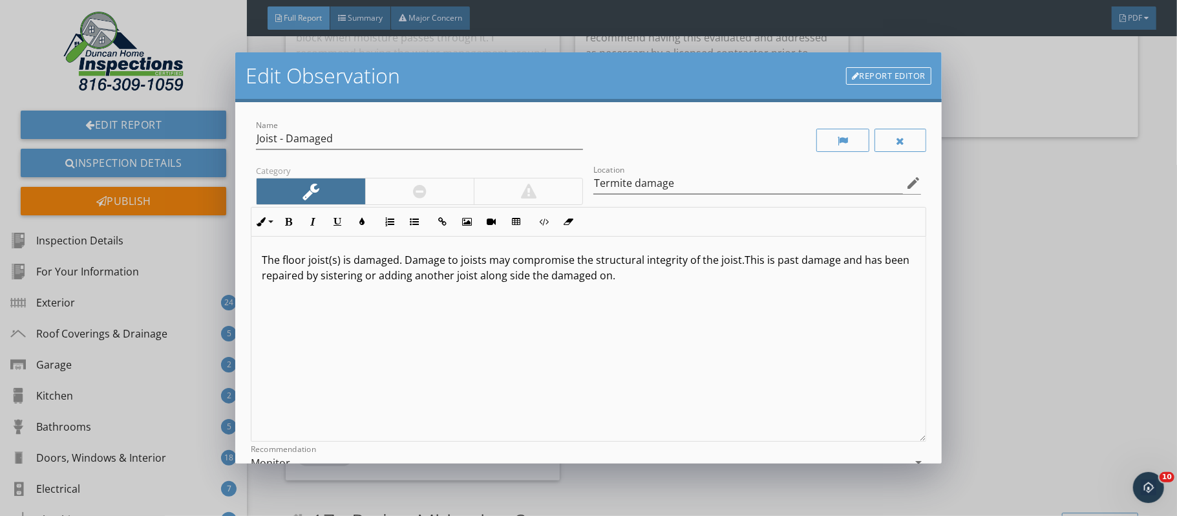
click at [604, 277] on p "The floor joist(s) is damaged. Damage to joists may compromise the structural i…" at bounding box center [588, 267] width 653 height 31
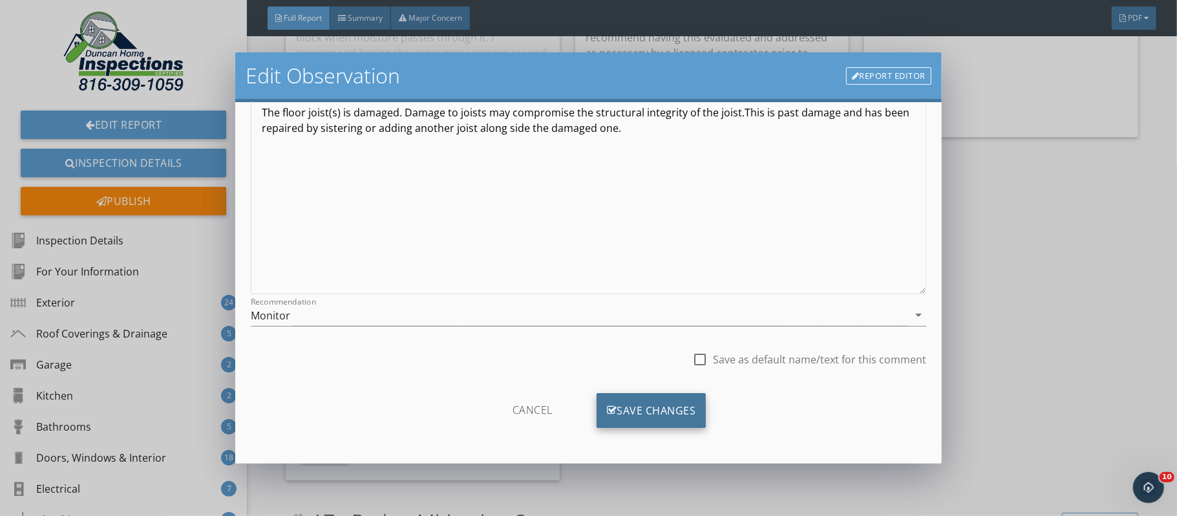
click at [675, 406] on div "Save Changes" at bounding box center [652, 410] width 110 height 35
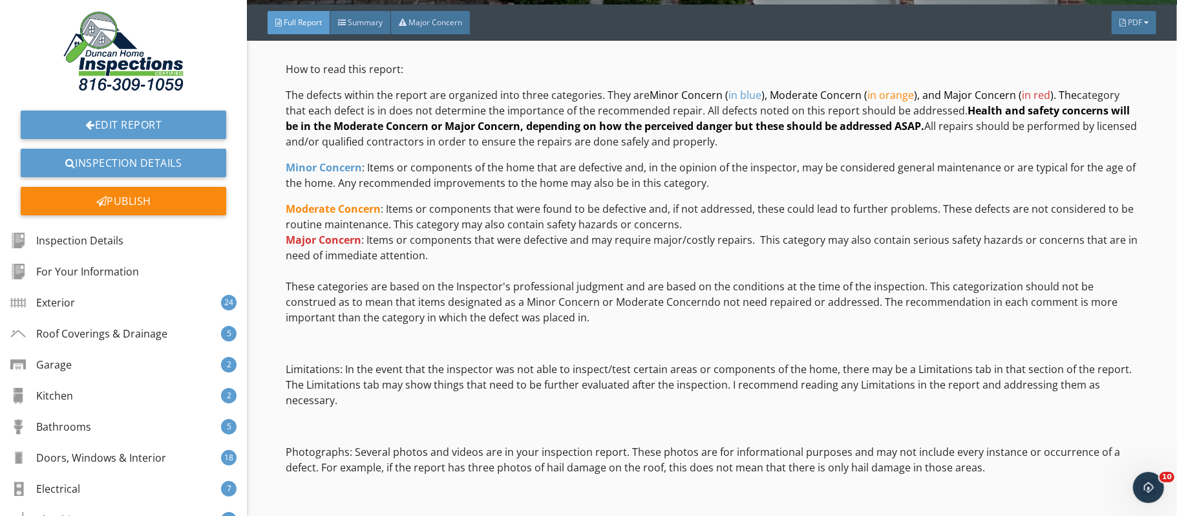
scroll to position [0, 0]
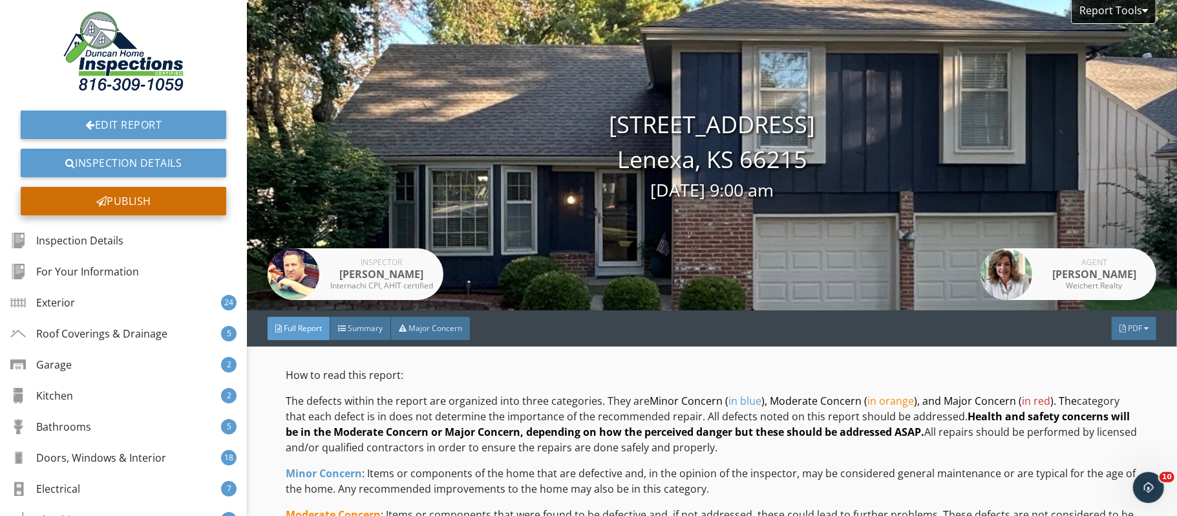
click at [169, 205] on div "Publish" at bounding box center [124, 201] width 206 height 28
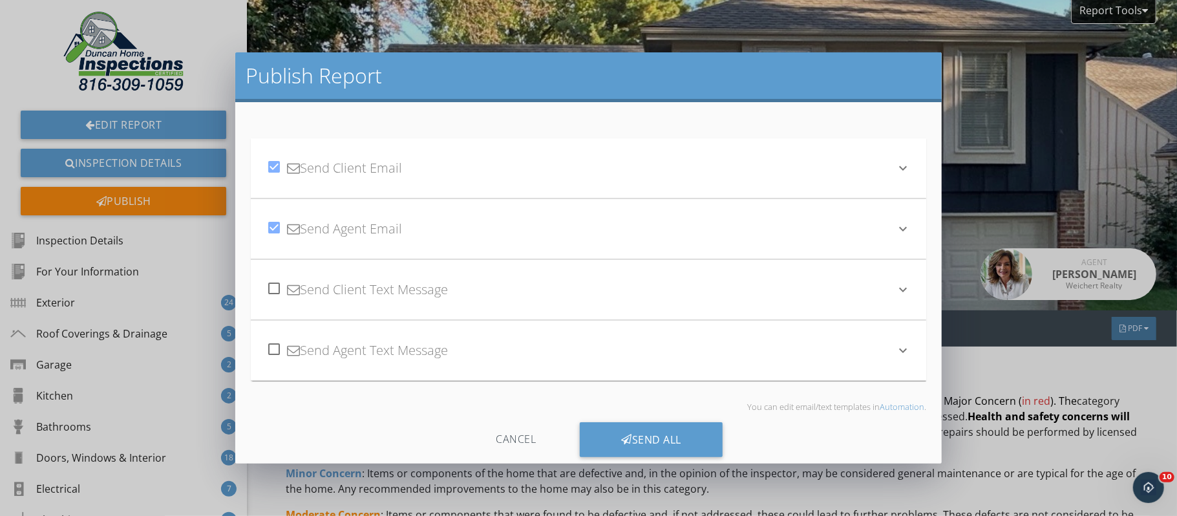
click at [273, 293] on div at bounding box center [274, 288] width 22 height 22
checkbox input "true"
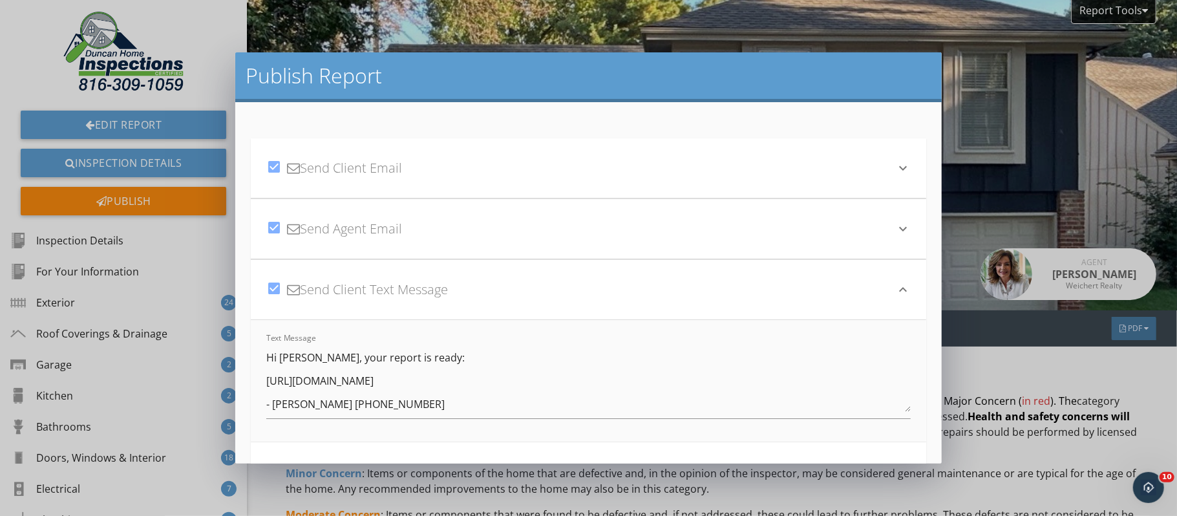
scroll to position [142, 0]
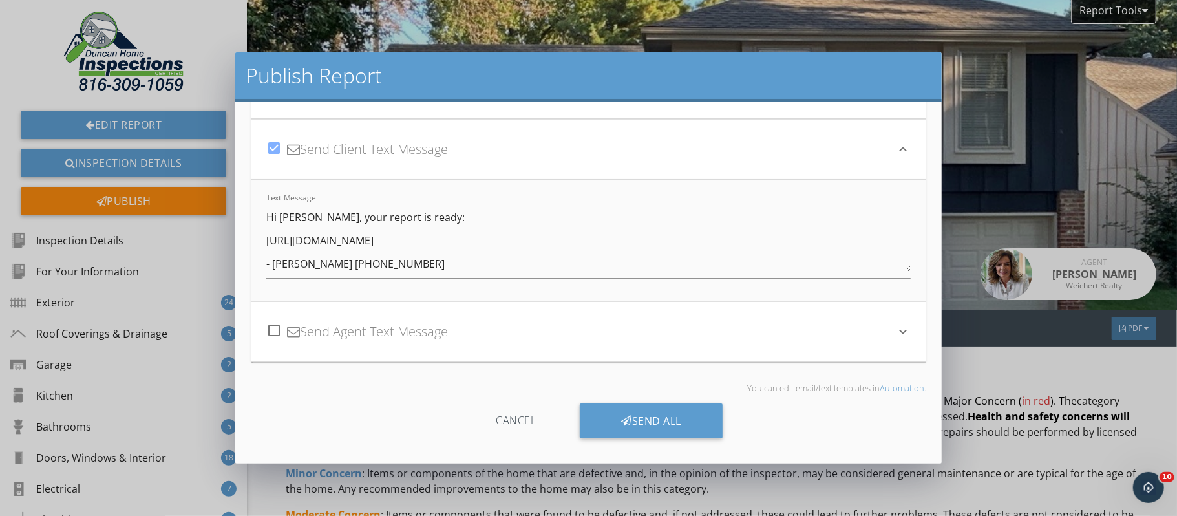
click at [276, 330] on div at bounding box center [274, 330] width 22 height 22
checkbox input "true"
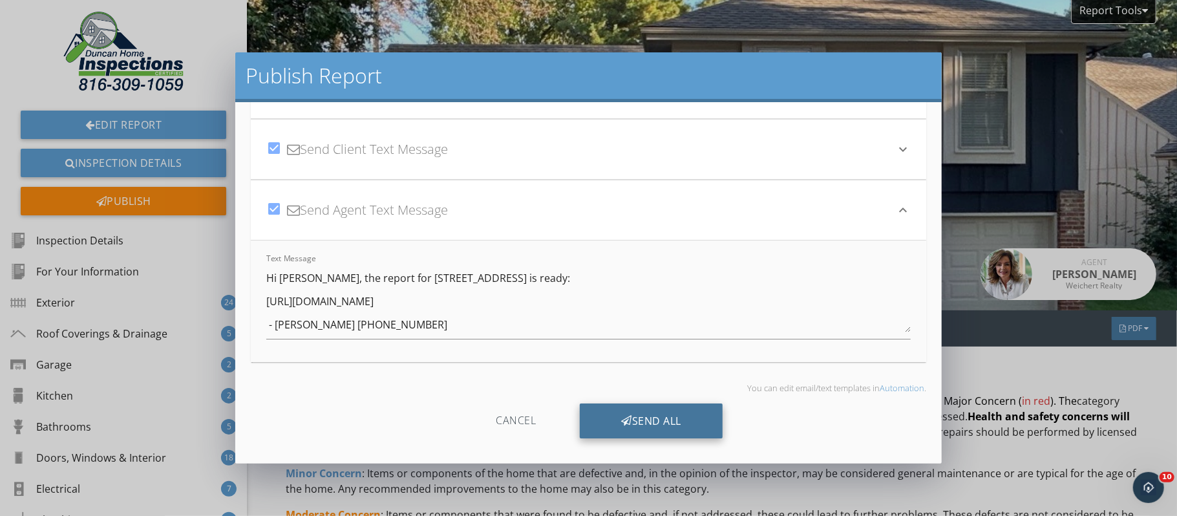
click at [628, 410] on div "Send All" at bounding box center [651, 420] width 143 height 35
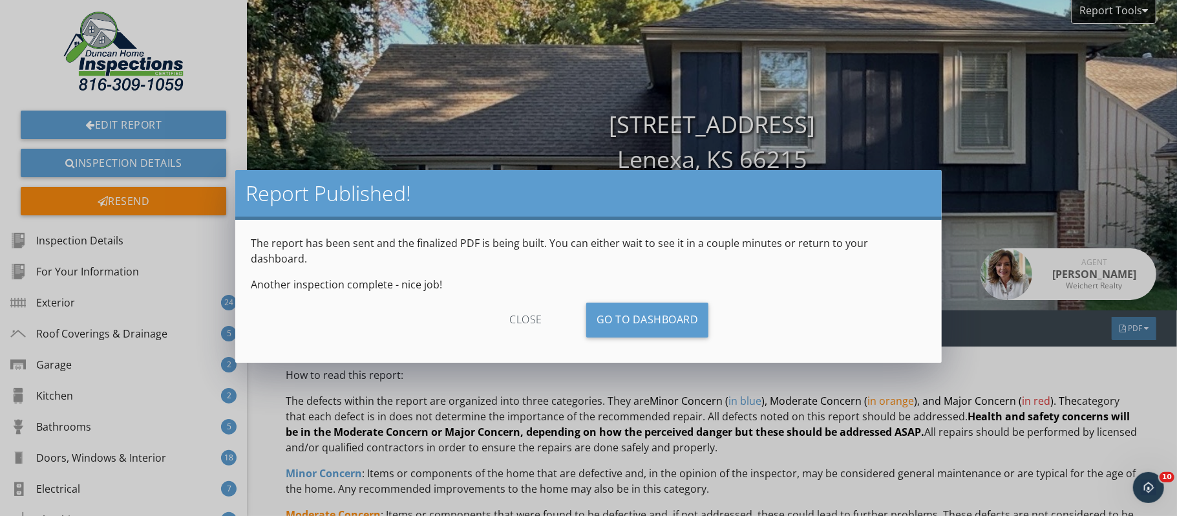
click at [526, 307] on div "close" at bounding box center [526, 320] width 116 height 35
